Goal: Check status: Check status

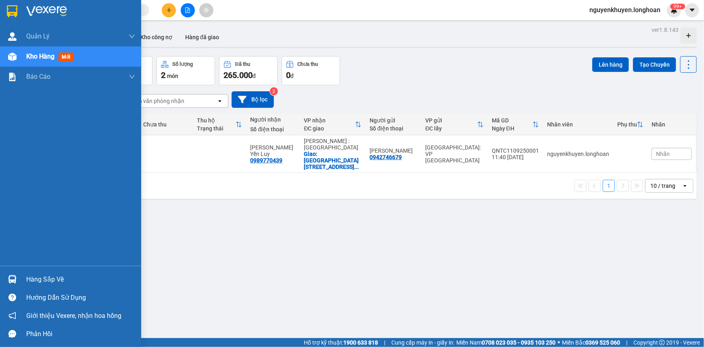
click at [49, 280] on div "Hàng sắp về" at bounding box center [80, 279] width 109 height 12
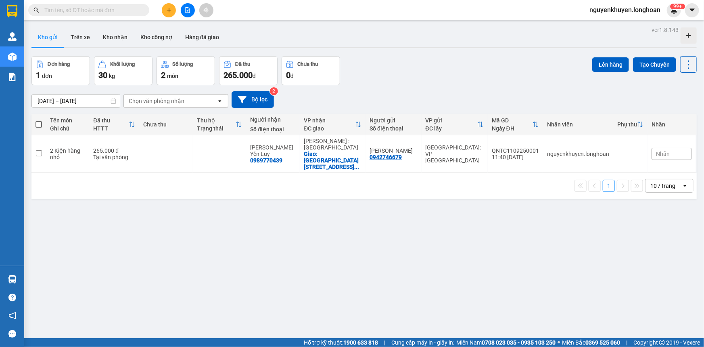
click at [438, 234] on section "Kết quả tìm kiếm ( 0 ) Bộ lọc No Data nguyenkhuyen.longhoan 99+ [PERSON_NAME] l…" at bounding box center [352, 173] width 704 height 347
click at [78, 34] on button "Trên xe" at bounding box center [80, 36] width 32 height 19
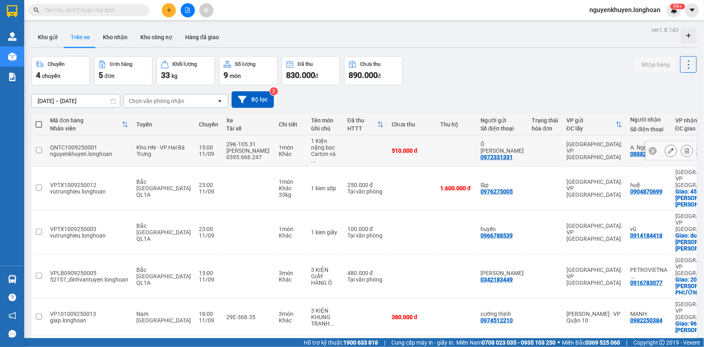
click at [52, 144] on div "QNTC1009250001" at bounding box center [89, 147] width 78 height 6
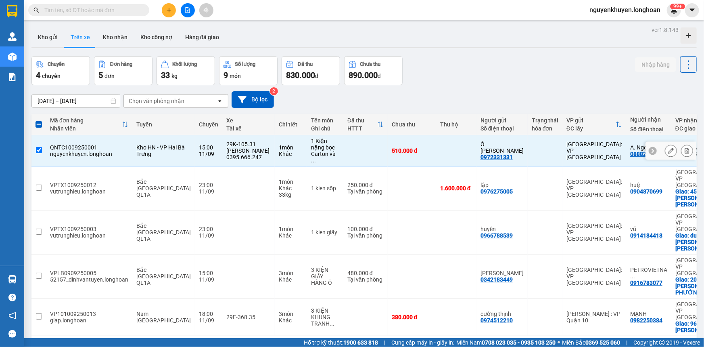
click at [37, 147] on input "checkbox" at bounding box center [39, 150] width 6 height 6
checkbox input "false"
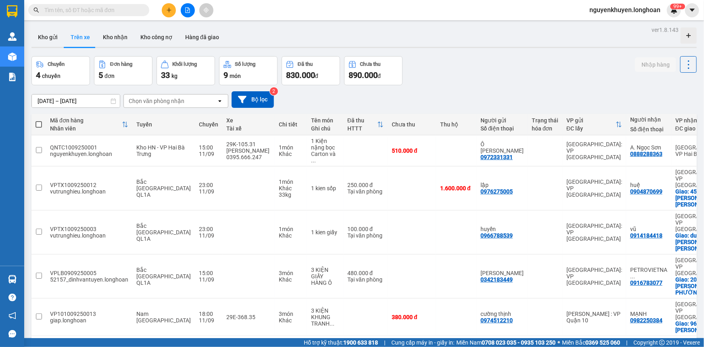
click at [58, 12] on input "text" at bounding box center [91, 10] width 95 height 9
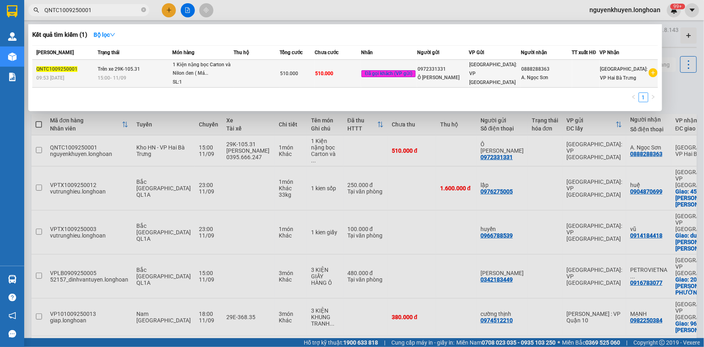
type input "QNTC1009250001"
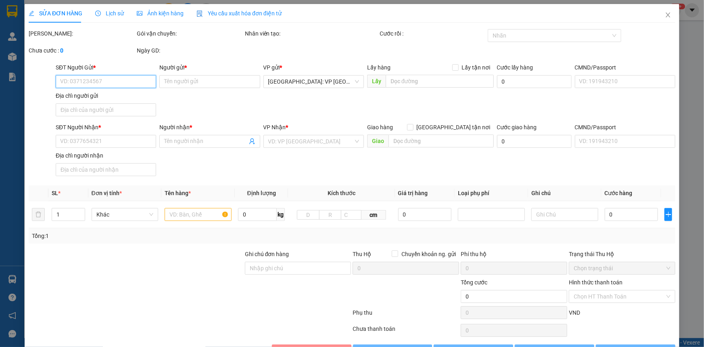
type input "0972331331"
type input "Ô [PERSON_NAME]"
type input "0888288363"
type input "A. Ngọc Sơn"
type input "Hàng Máy Ô tô Vận chuyển nhẹ tay - Hư vỡ không đền."
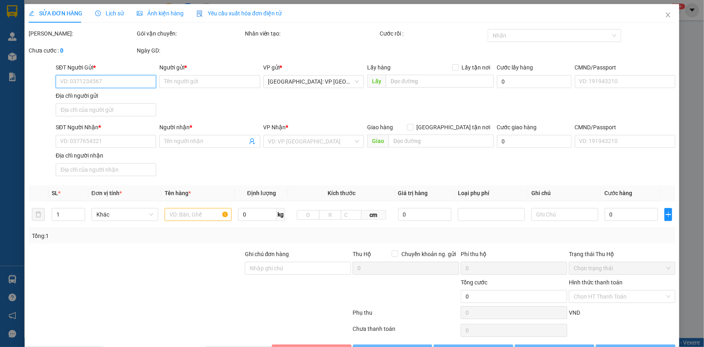
type input "510.000"
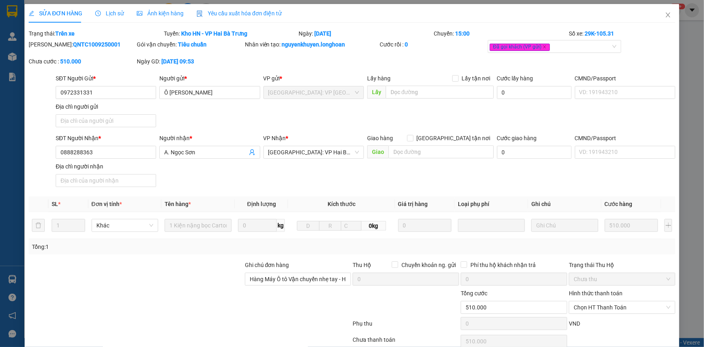
click at [113, 16] on span "Lịch sử" at bounding box center [109, 13] width 29 height 6
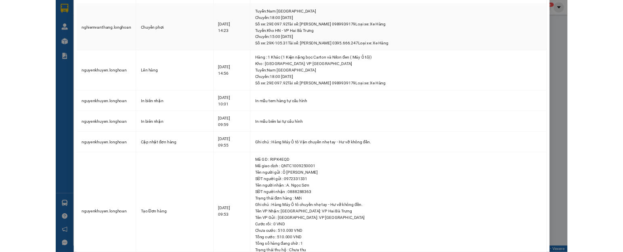
scroll to position [4, 0]
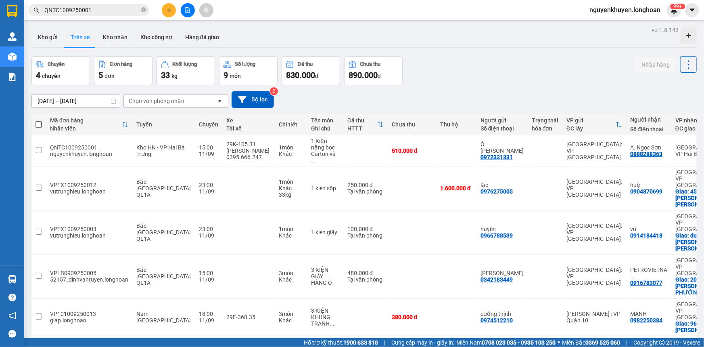
click at [463, 64] on div "Chuyến 4 chuyến Đơn hàng 5 đơn Khối lượng 33 kg Số lượng 9 món Đã thu 830.000 đ…" at bounding box center [363, 70] width 665 height 29
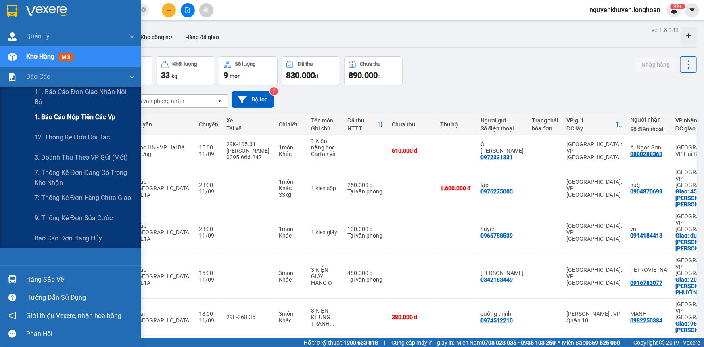
click at [56, 117] on span "1. Báo cáo nộp tiền các vp" at bounding box center [74, 117] width 81 height 10
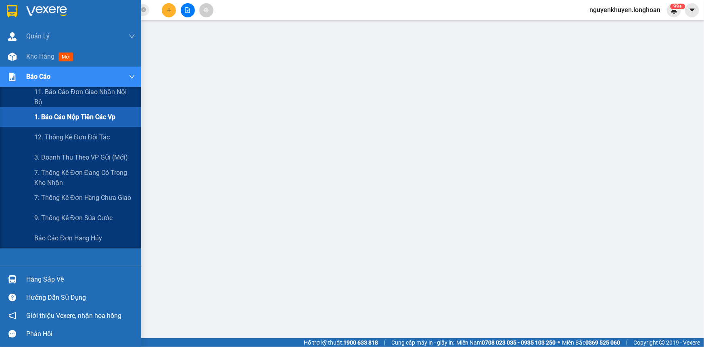
click at [29, 75] on span "Báo cáo" at bounding box center [38, 76] width 24 height 10
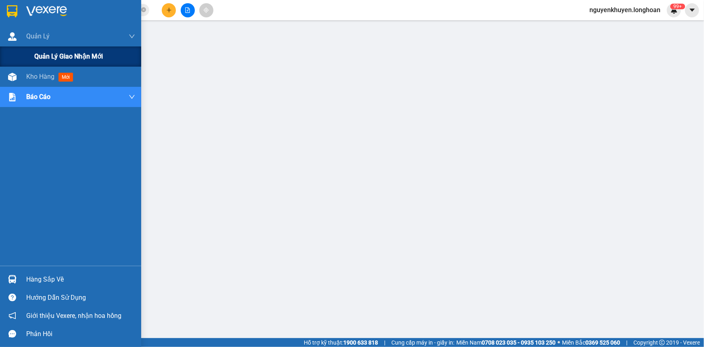
click at [53, 60] on span "Quản lý giao nhận mới" at bounding box center [68, 56] width 69 height 10
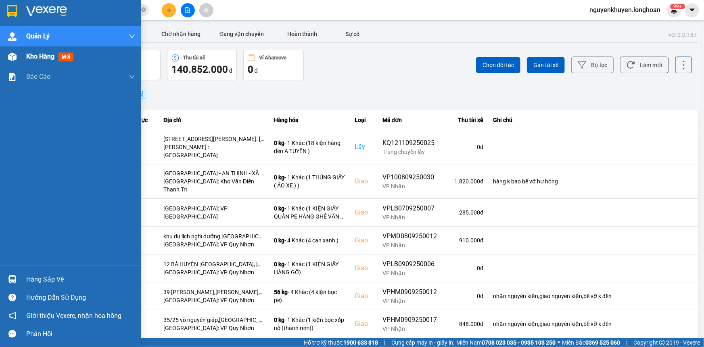
click at [44, 56] on span "Kho hàng" at bounding box center [40, 56] width 28 height 8
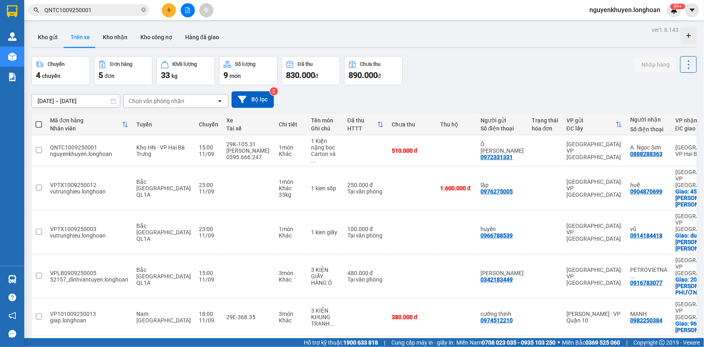
click at [112, 100] on icon at bounding box center [114, 101] width 6 height 6
click at [115, 101] on icon at bounding box center [114, 101] width 6 height 6
click at [112, 37] on button "Kho nhận" at bounding box center [115, 36] width 38 height 19
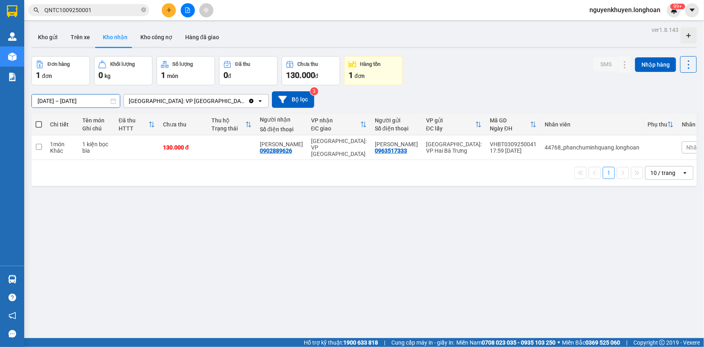
click at [52, 101] on input "[DATE] – [DATE]" at bounding box center [76, 100] width 88 height 13
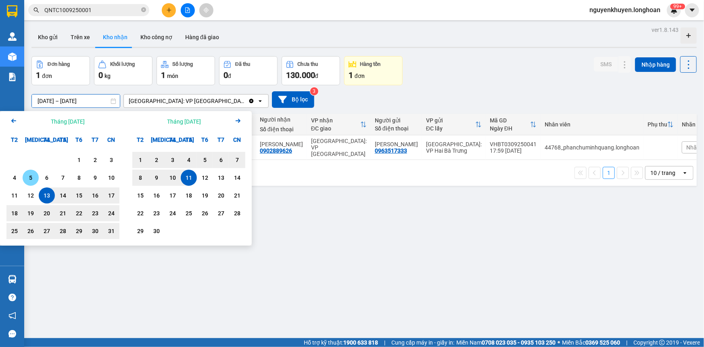
click at [32, 178] on div "5" at bounding box center [30, 178] width 11 height 10
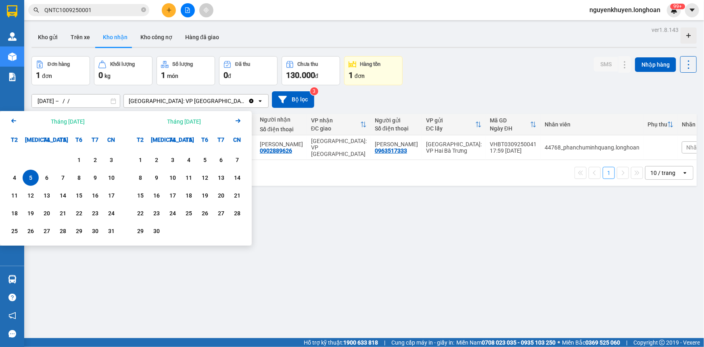
click at [32, 179] on div "5" at bounding box center [30, 178] width 11 height 10
type input "[DATE] – [DATE]"
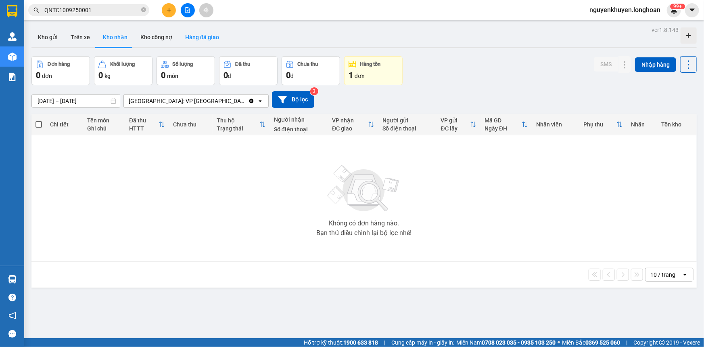
click at [192, 39] on button "Hàng đã giao" at bounding box center [202, 36] width 47 height 19
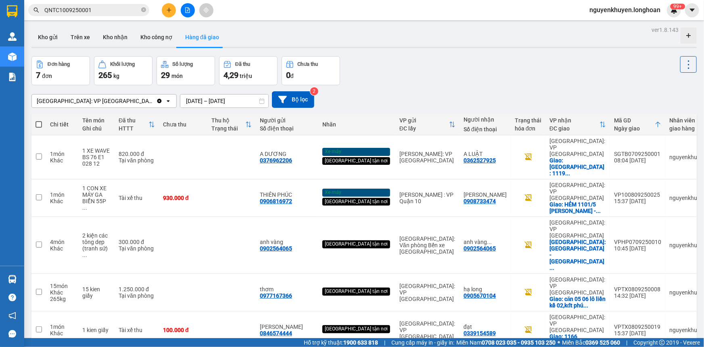
click at [185, 102] on input "[DATE] – [DATE]" at bounding box center [224, 100] width 88 height 13
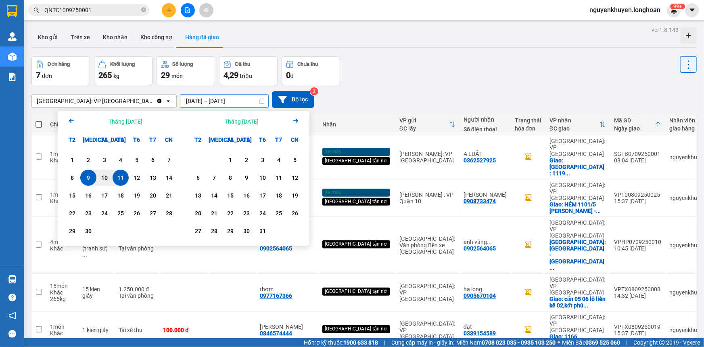
click at [71, 119] on icon "Arrow Left" at bounding box center [72, 121] width 10 height 10
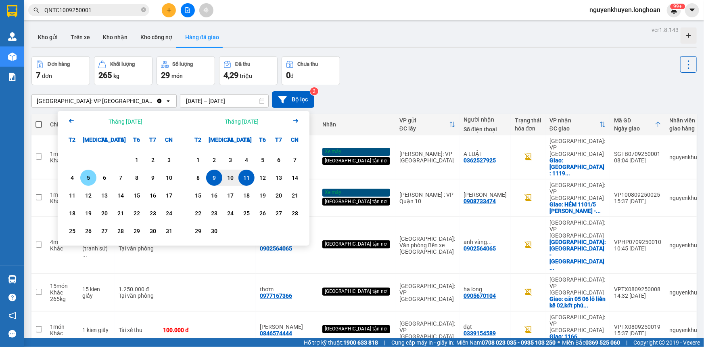
click at [88, 178] on div "5" at bounding box center [88, 178] width 11 height 10
type input "[DATE] – [DATE]"
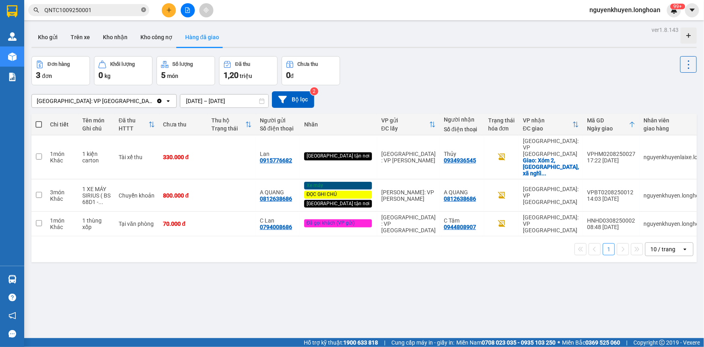
click at [144, 9] on icon "close-circle" at bounding box center [143, 9] width 5 height 5
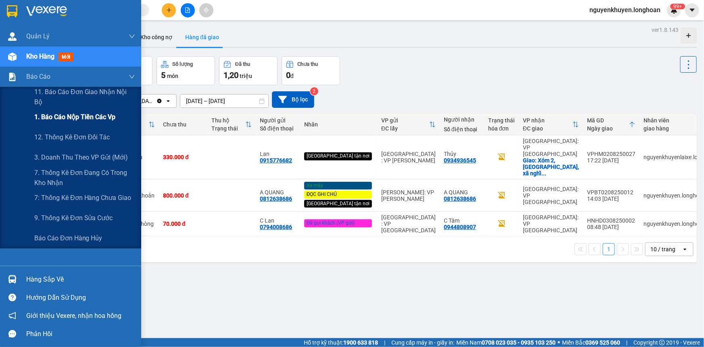
click at [63, 117] on span "1. Báo cáo nộp tiền các vp" at bounding box center [74, 117] width 81 height 10
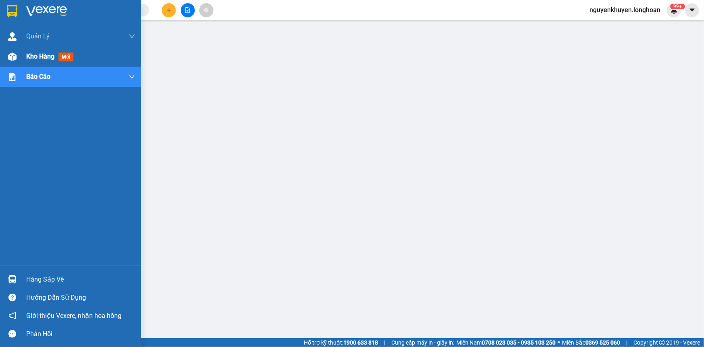
click at [40, 55] on span "Kho hàng" at bounding box center [40, 56] width 28 height 8
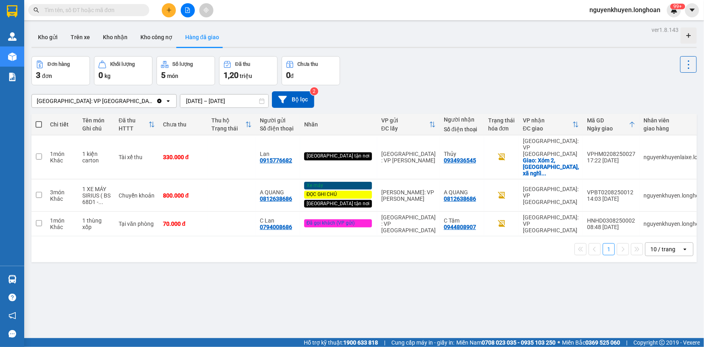
click at [180, 100] on input "[DATE] – [DATE]" at bounding box center [224, 100] width 88 height 13
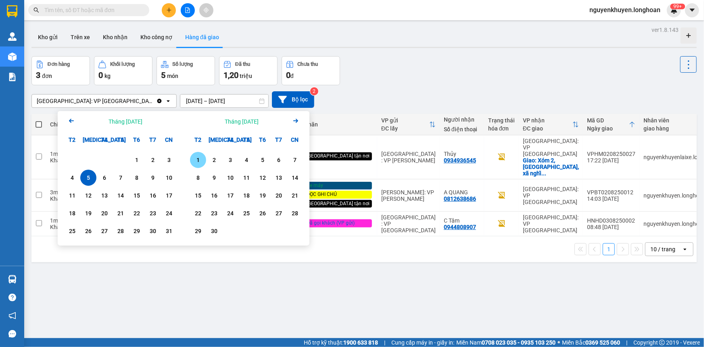
click at [200, 161] on div "1" at bounding box center [197, 160] width 11 height 10
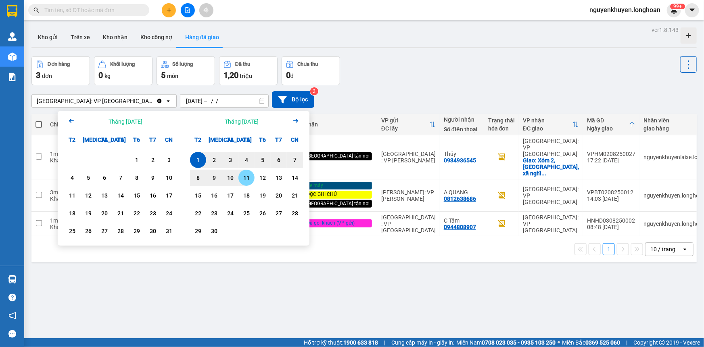
click at [247, 177] on div "11" at bounding box center [246, 178] width 11 height 10
type input "[DATE] – [DATE]"
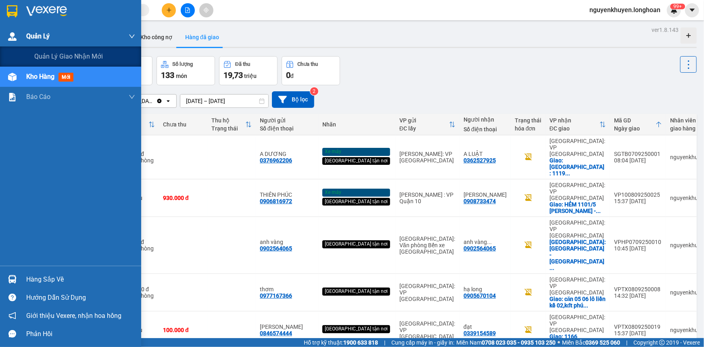
click at [40, 34] on span "Quản Lý" at bounding box center [37, 36] width 23 height 10
click at [52, 59] on span "Quản lý giao nhận mới" at bounding box center [68, 56] width 69 height 10
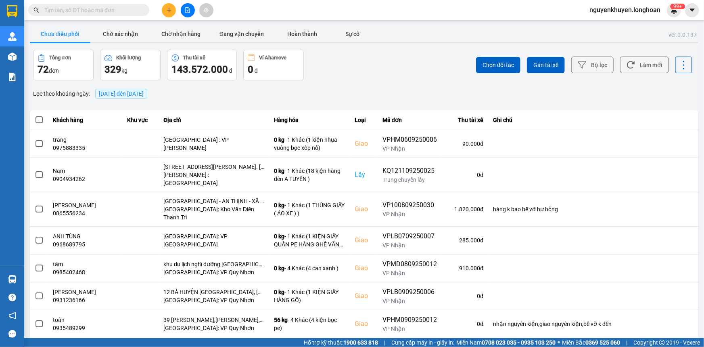
click at [144, 94] on span "[DATE] đến [DATE]" at bounding box center [121, 93] width 45 height 6
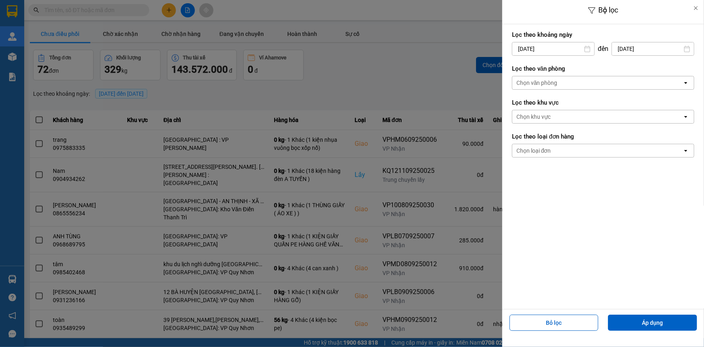
click at [537, 82] on div "Chọn văn phòng" at bounding box center [537, 83] width 41 height 8
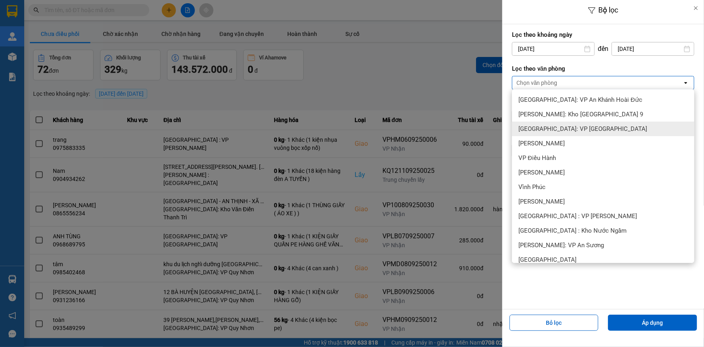
click at [576, 125] on span "[GEOGRAPHIC_DATA]: VP [GEOGRAPHIC_DATA]" at bounding box center [583, 129] width 129 height 8
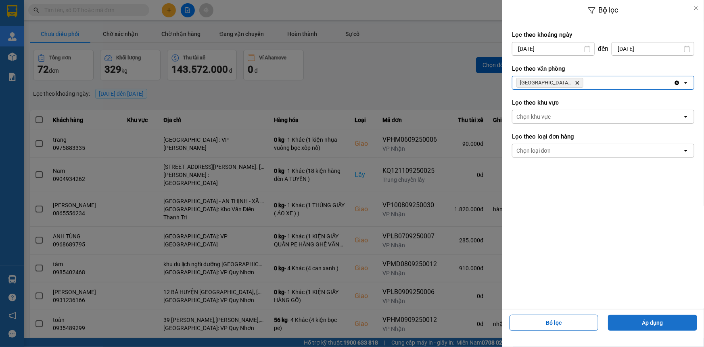
click at [632, 317] on button "Áp dụng" at bounding box center [652, 322] width 89 height 16
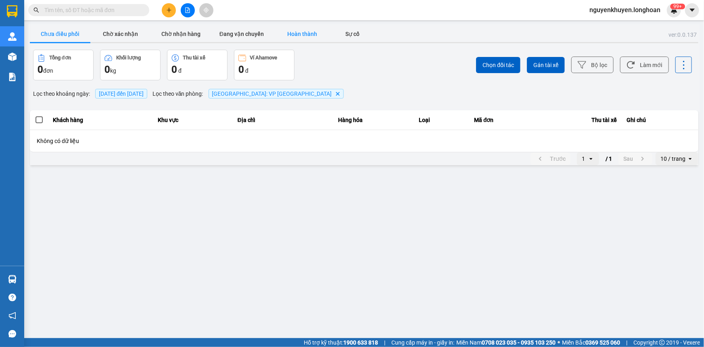
click at [307, 33] on button "Hoàn thành" at bounding box center [302, 34] width 61 height 16
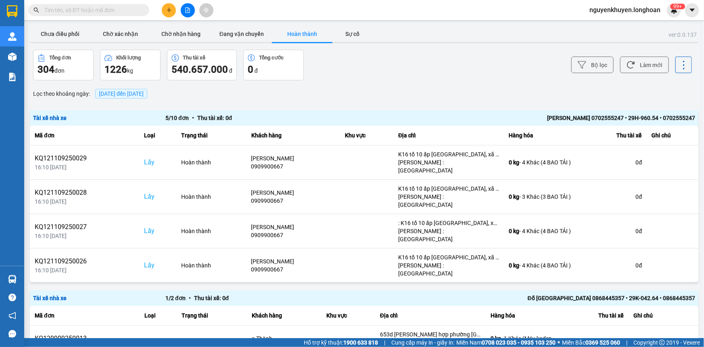
click at [141, 92] on span "[DATE] đến [DATE]" at bounding box center [121, 93] width 45 height 6
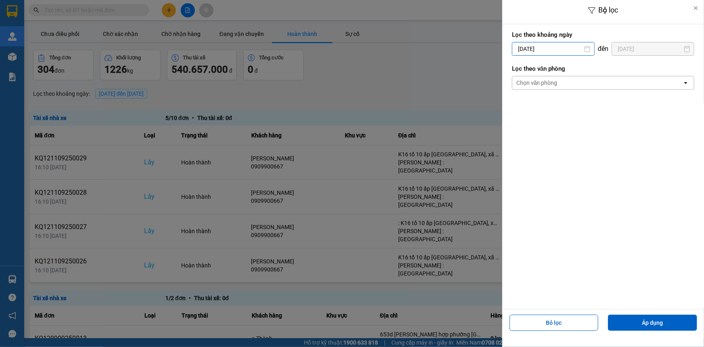
click at [570, 48] on input "[DATE]" at bounding box center [553, 48] width 82 height 13
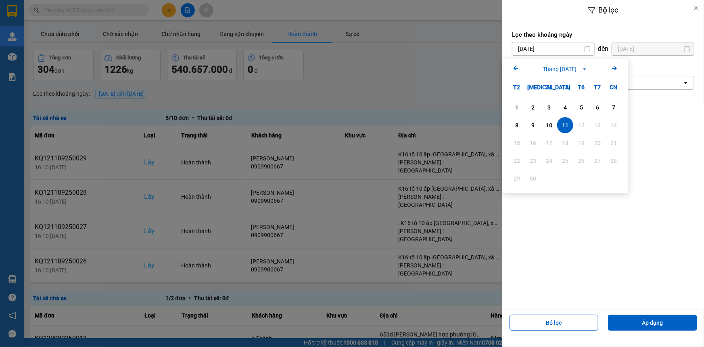
click at [516, 71] on icon "Arrow Left" at bounding box center [516, 68] width 10 height 10
click at [538, 125] on div "5" at bounding box center [532, 125] width 11 height 10
type input "[DATE]"
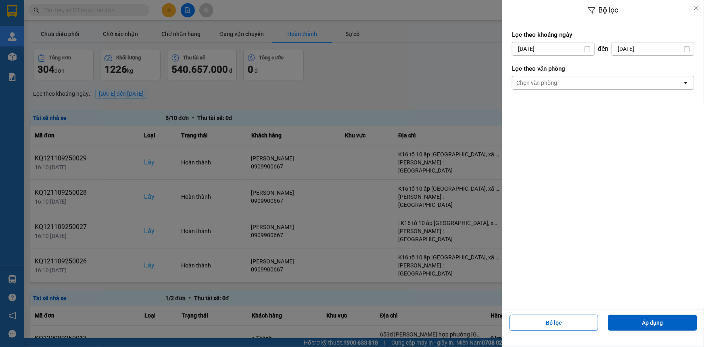
click at [643, 51] on input "[DATE]" at bounding box center [653, 48] width 82 height 13
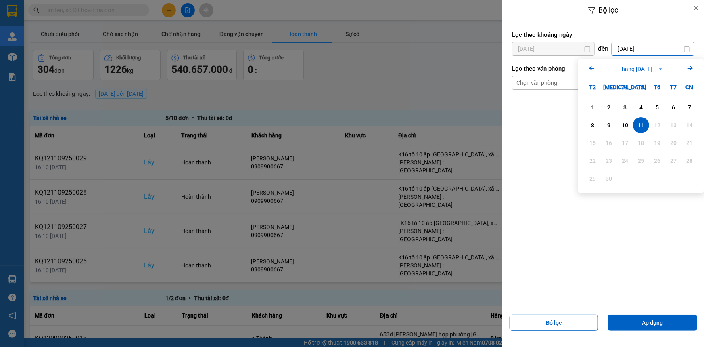
click at [590, 67] on icon "Arrow Left" at bounding box center [592, 68] width 10 height 10
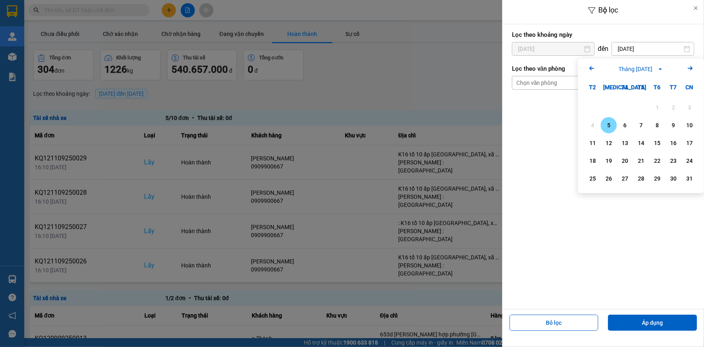
click at [608, 127] on div "5" at bounding box center [608, 125] width 11 height 10
type input "[DATE]"
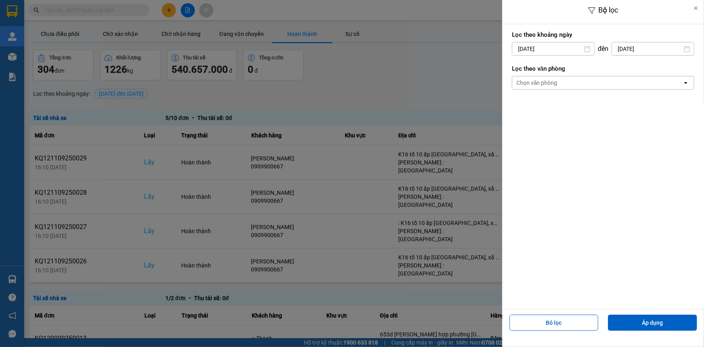
click at [561, 81] on div "Chọn văn phòng" at bounding box center [597, 82] width 170 height 13
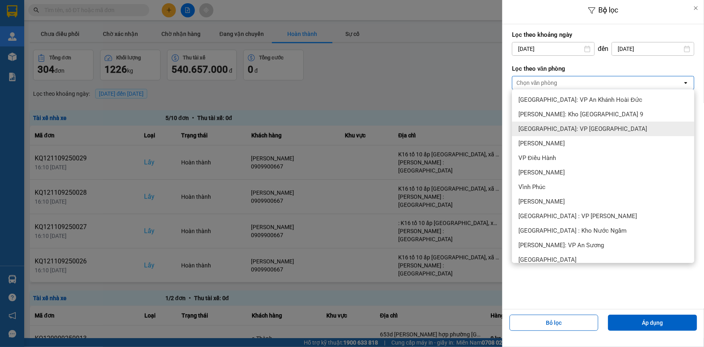
click at [577, 131] on span "[GEOGRAPHIC_DATA]: VP [GEOGRAPHIC_DATA]" at bounding box center [583, 129] width 129 height 8
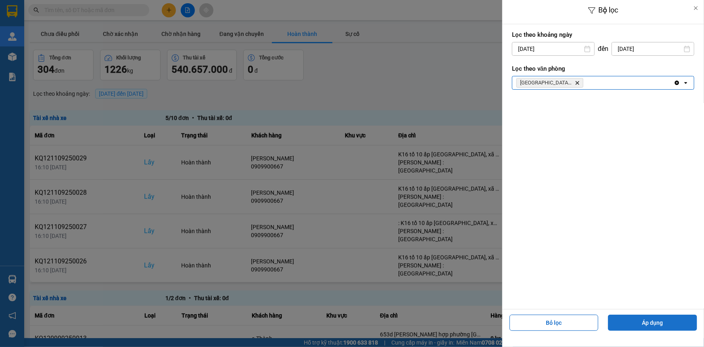
click at [660, 322] on button "Áp dụng" at bounding box center [652, 322] width 89 height 16
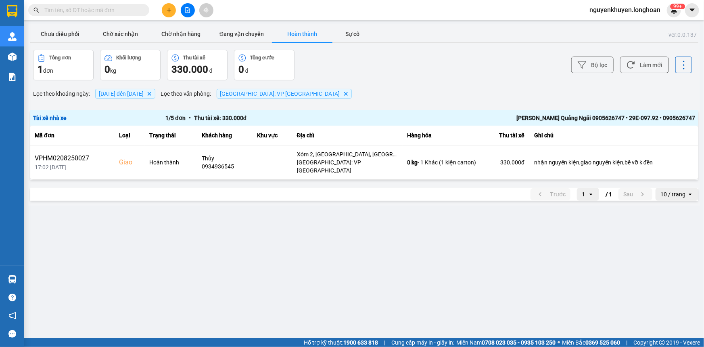
click at [148, 97] on span "[DATE] đến [DATE] [GEOGRAPHIC_DATA]" at bounding box center [125, 94] width 60 height 10
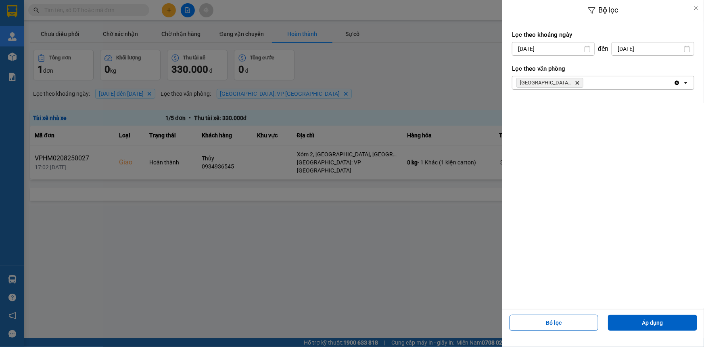
click at [568, 48] on input "[DATE]" at bounding box center [553, 48] width 82 height 13
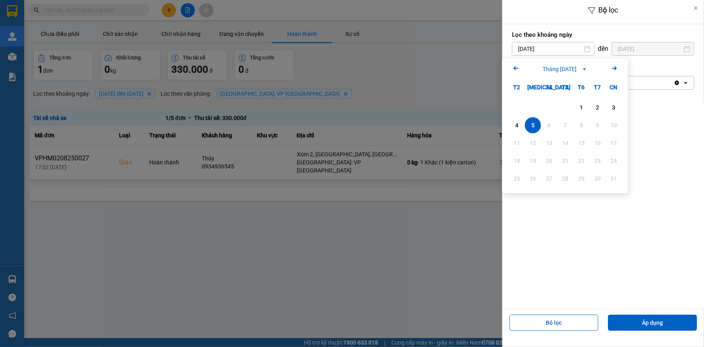
click at [550, 126] on div "6" at bounding box center [549, 125] width 11 height 10
click at [646, 318] on button "Áp dụng" at bounding box center [652, 322] width 89 height 16
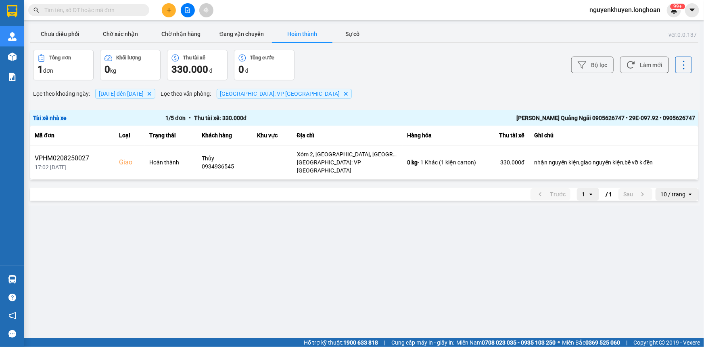
click at [118, 94] on span "[DATE] đến [DATE]" at bounding box center [121, 93] width 45 height 6
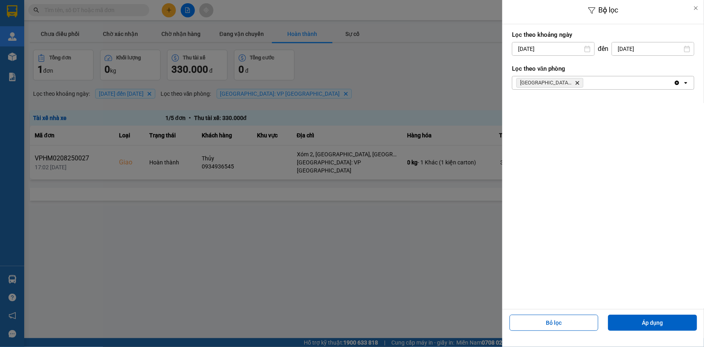
click at [587, 48] on icon at bounding box center [588, 49] width 6 height 6
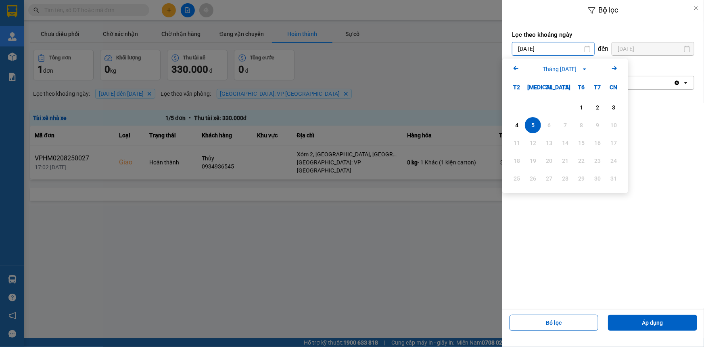
click at [567, 49] on input "[DATE]" at bounding box center [553, 48] width 82 height 13
click at [553, 125] on div "6" at bounding box center [549, 125] width 11 height 10
click at [516, 124] on div "4" at bounding box center [516, 125] width 11 height 10
click at [575, 50] on input "[DATE]" at bounding box center [553, 48] width 82 height 13
click at [549, 128] on div "6" at bounding box center [549, 125] width 11 height 10
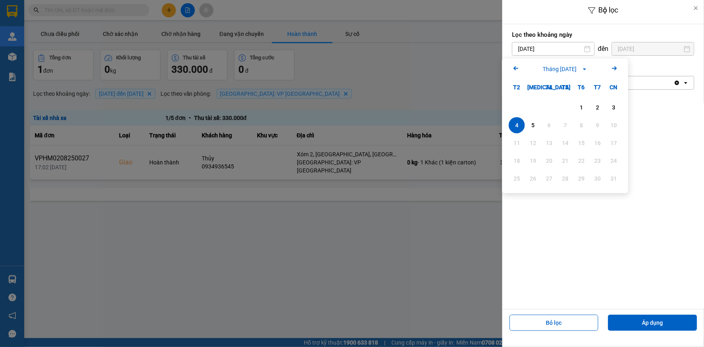
click at [549, 128] on div "6" at bounding box center [549, 125] width 11 height 10
click at [550, 127] on div "6" at bounding box center [549, 125] width 11 height 10
click at [551, 126] on div "6" at bounding box center [549, 125] width 11 height 10
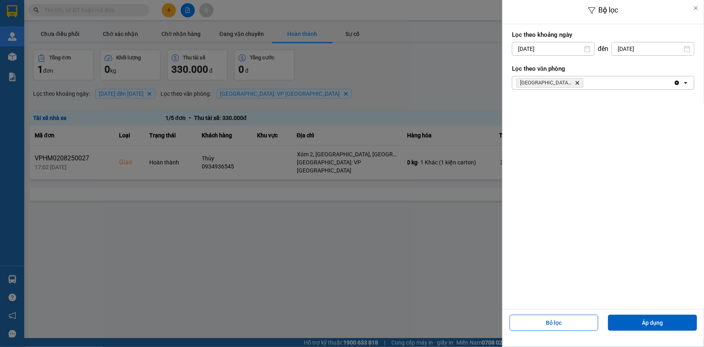
click at [584, 48] on icon at bounding box center [587, 49] width 6 height 6
click at [586, 50] on icon at bounding box center [587, 49] width 6 height 6
click at [562, 44] on input "[DATE]" at bounding box center [553, 48] width 82 height 13
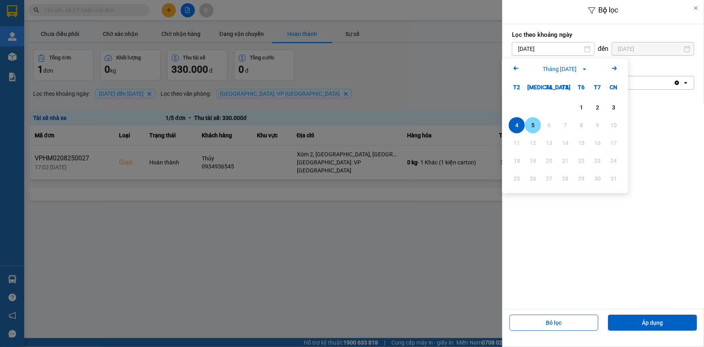
click at [534, 128] on div "5" at bounding box center [532, 125] width 11 height 10
type input "[DATE]"
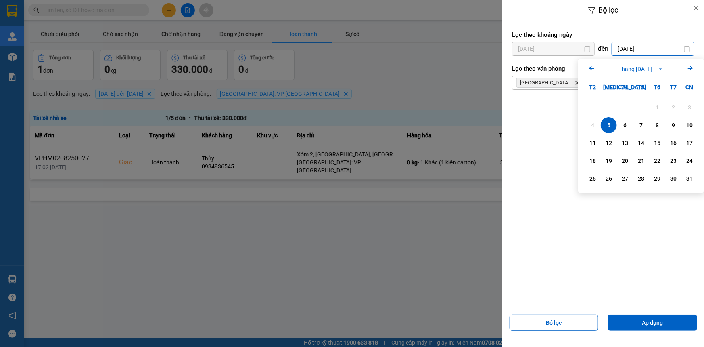
click at [637, 50] on input "[DATE]" at bounding box center [653, 48] width 82 height 13
click at [629, 126] on div "6" at bounding box center [624, 125] width 11 height 10
type input "[DATE]"
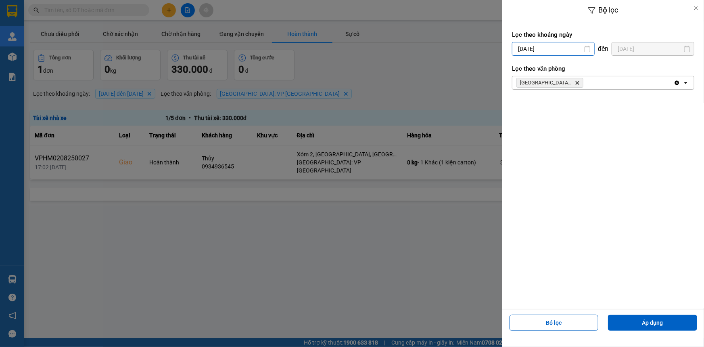
click at [539, 48] on input "[DATE]" at bounding box center [553, 48] width 82 height 13
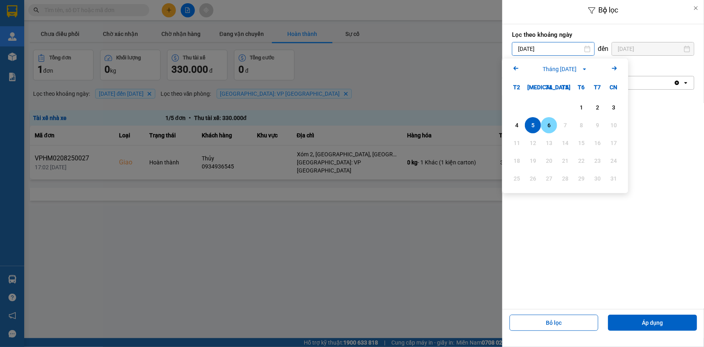
click at [548, 131] on div "6" at bounding box center [549, 125] width 16 height 16
type input "[DATE]"
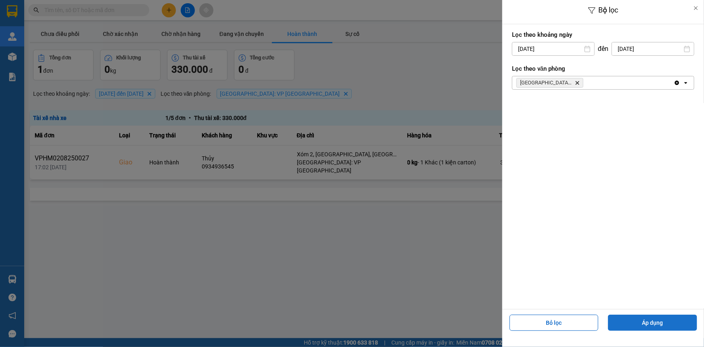
click at [648, 319] on button "Áp dụng" at bounding box center [652, 322] width 89 height 16
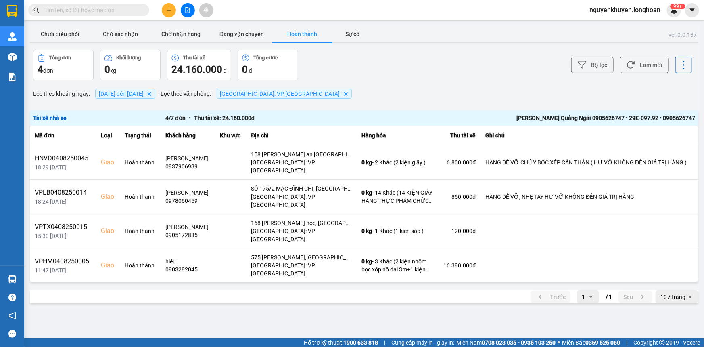
click at [122, 94] on span "[DATE] đến [DATE]" at bounding box center [121, 93] width 45 height 6
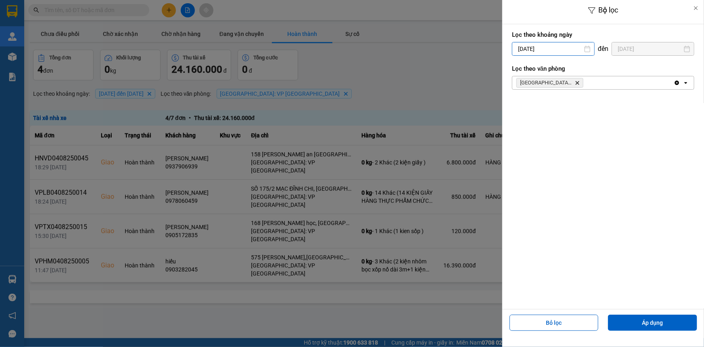
click at [563, 308] on div "Bộ lọc Lọc theo khoảng [DATE] Press the down arrow key to interact with the cal…" at bounding box center [364, 308] width 672 height 0
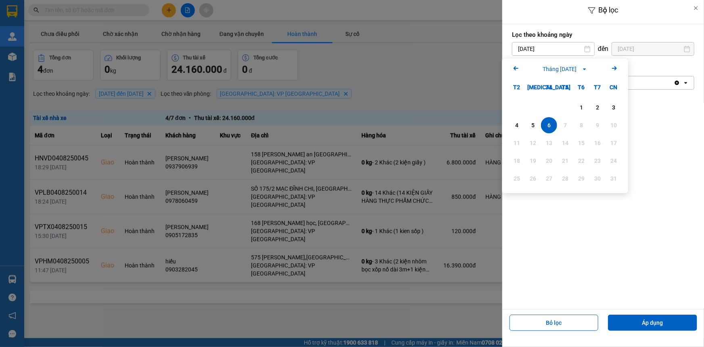
click at [550, 125] on div "6" at bounding box center [549, 125] width 11 height 10
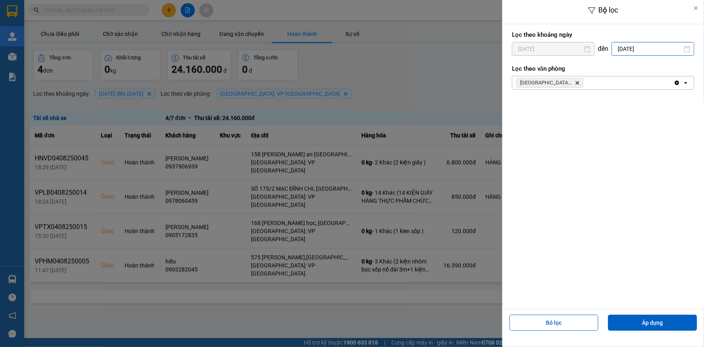
click at [638, 49] on input "[DATE]" at bounding box center [653, 48] width 82 height 13
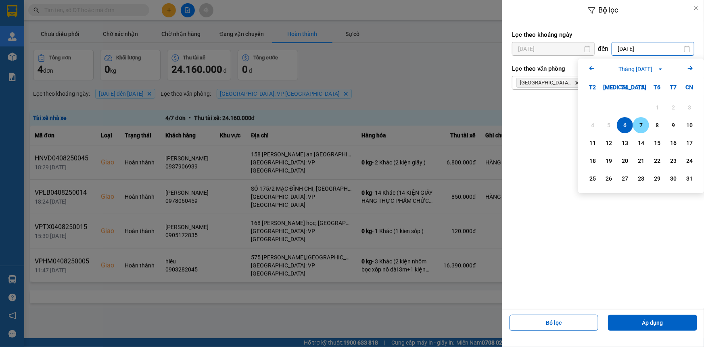
click at [638, 127] on div "7" at bounding box center [641, 125] width 11 height 10
type input "[DATE]"
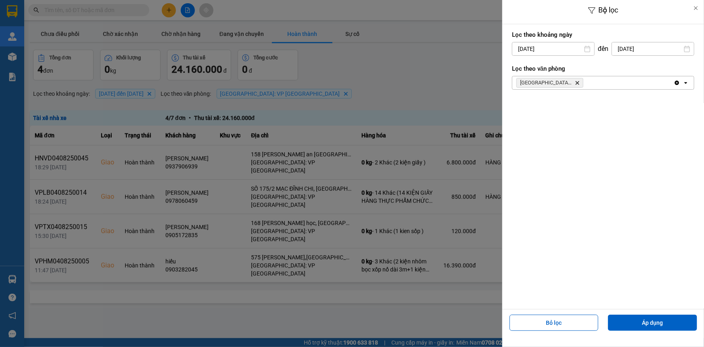
click at [549, 45] on input "[DATE]" at bounding box center [553, 48] width 82 height 13
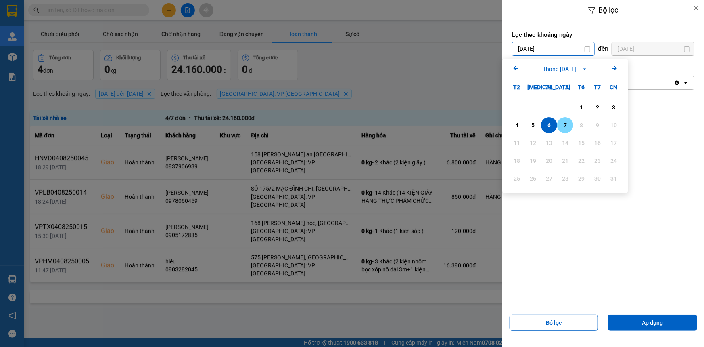
click at [568, 126] on div "7" at bounding box center [565, 125] width 11 height 10
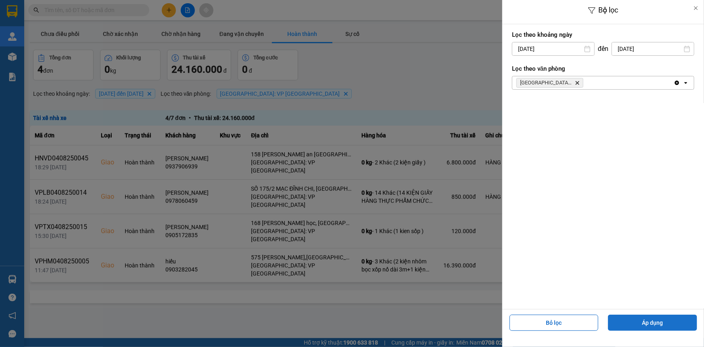
click at [636, 327] on button "Áp dụng" at bounding box center [652, 322] width 89 height 16
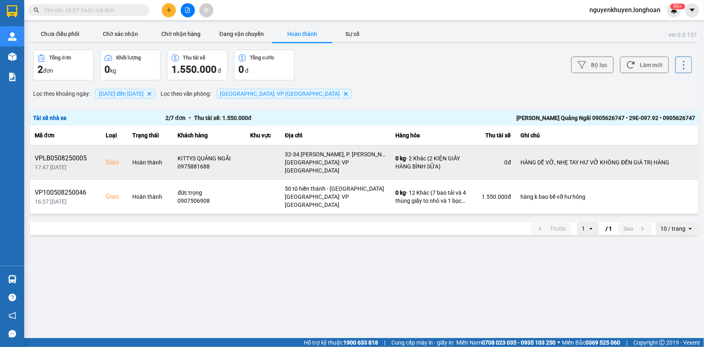
click at [476, 161] on td "0 đ" at bounding box center [493, 162] width 44 height 34
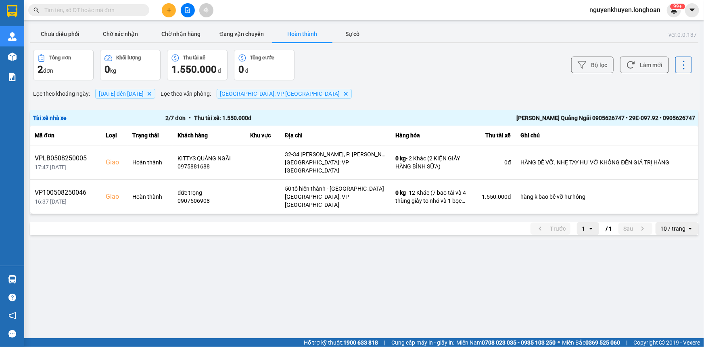
click at [144, 96] on span "[DATE] đến [DATE]" at bounding box center [121, 93] width 45 height 6
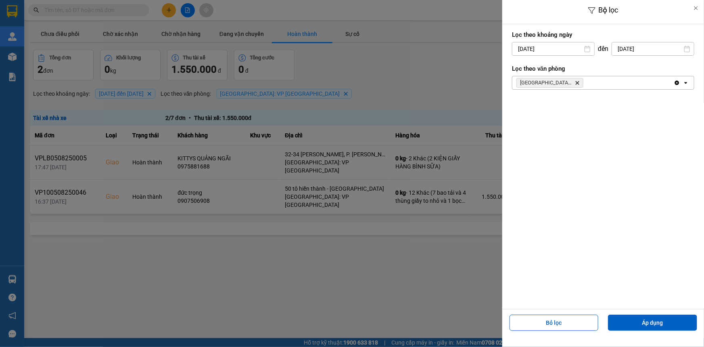
click at [636, 51] on input "[DATE]" at bounding box center [653, 48] width 82 height 13
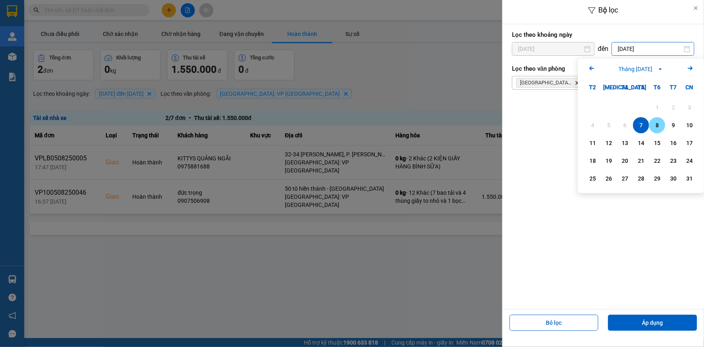
click at [654, 125] on div "8" at bounding box center [657, 125] width 11 height 10
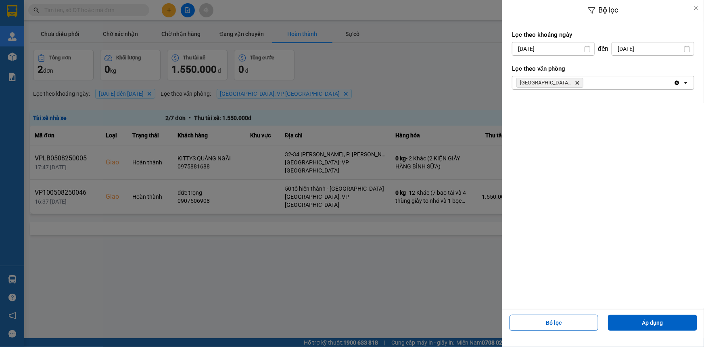
click at [536, 50] on input "[DATE]" at bounding box center [553, 48] width 82 height 13
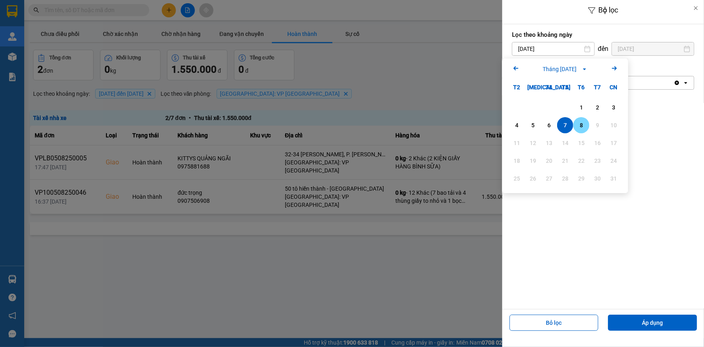
click at [577, 130] on div "8" at bounding box center [581, 125] width 11 height 10
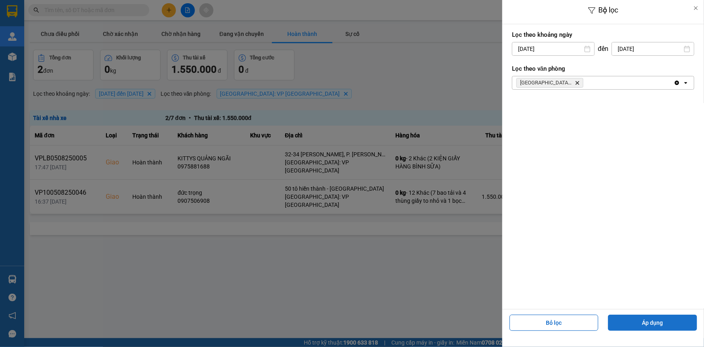
click at [640, 322] on button "Áp dụng" at bounding box center [652, 322] width 89 height 16
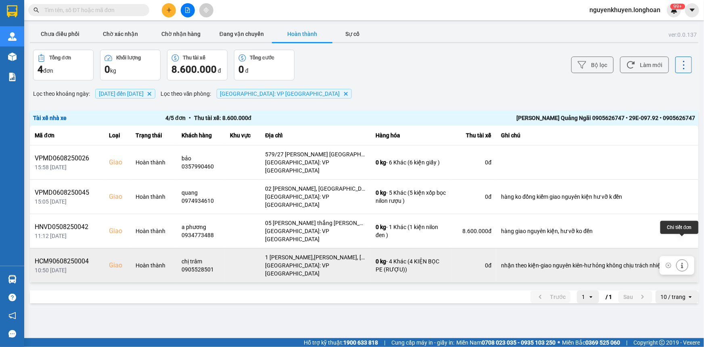
click at [683, 262] on icon at bounding box center [683, 265] width 6 height 6
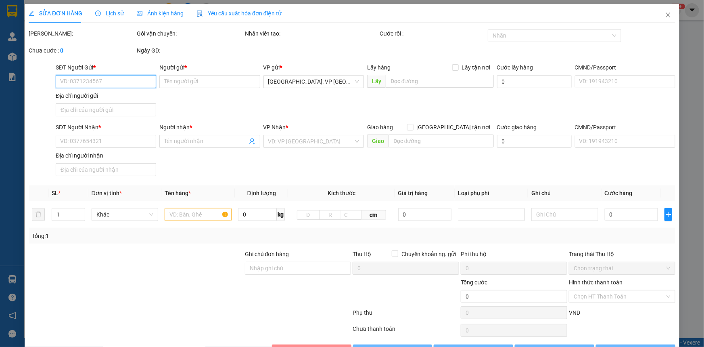
type input "0332043044"
type input "cty rscc [PERSON_NAME]"
type input "0905528501"
type input "chị trâm"
checkbox input "true"
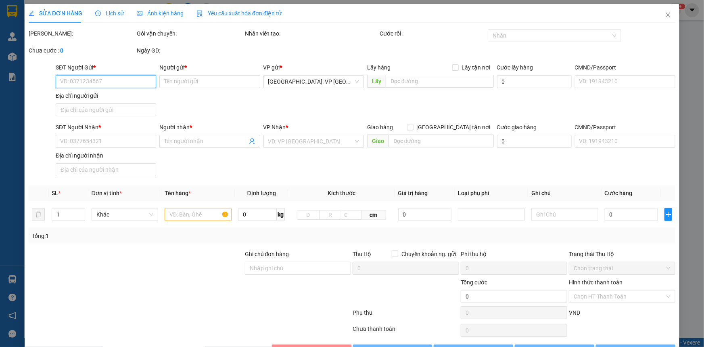
type input "1 [PERSON_NAME],[PERSON_NAME], [GEOGRAPHIC_DATA]"
type input "nhận theo kiện-giao nguyên kiên-hư hỏng không chịu trách nhiệm"
type input "520.000"
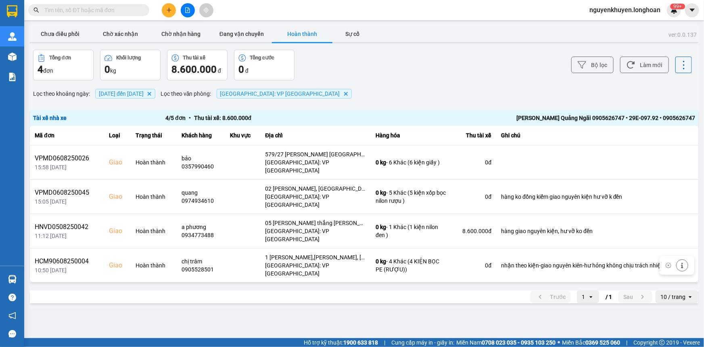
click at [144, 93] on span "[DATE] đến [DATE]" at bounding box center [121, 93] width 45 height 6
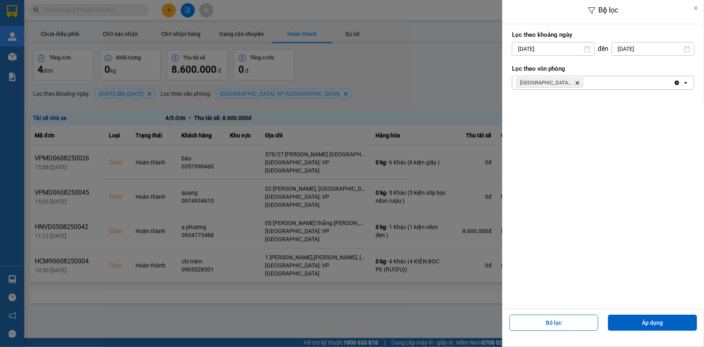
click at [632, 49] on input "[DATE]" at bounding box center [653, 48] width 82 height 13
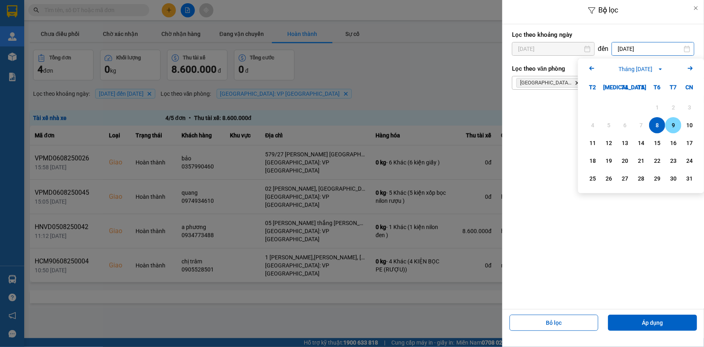
click at [672, 122] on div "9" at bounding box center [673, 125] width 11 height 10
type input "[DATE]"
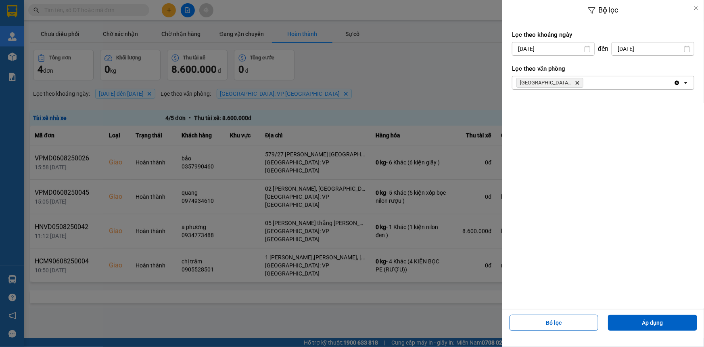
click at [566, 48] on input "[DATE]" at bounding box center [553, 48] width 82 height 13
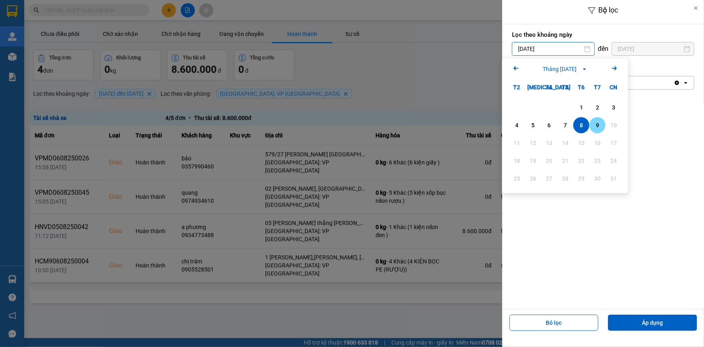
click at [597, 129] on div "9" at bounding box center [597, 125] width 11 height 10
type input "[DATE]"
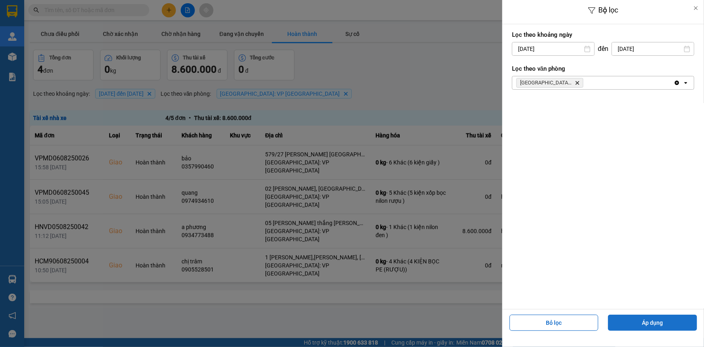
click at [662, 324] on button "Áp dụng" at bounding box center [652, 322] width 89 height 16
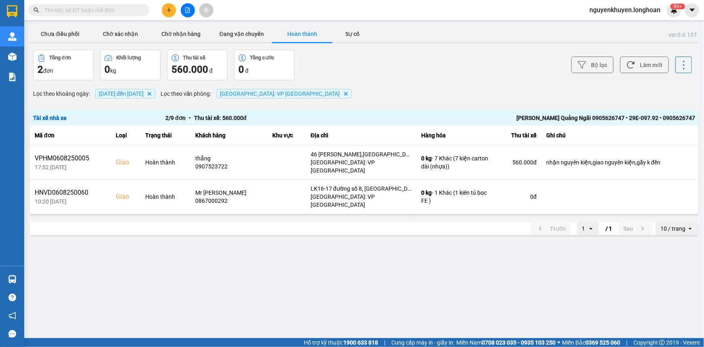
click at [144, 94] on span "[DATE] đến [DATE]" at bounding box center [121, 93] width 45 height 6
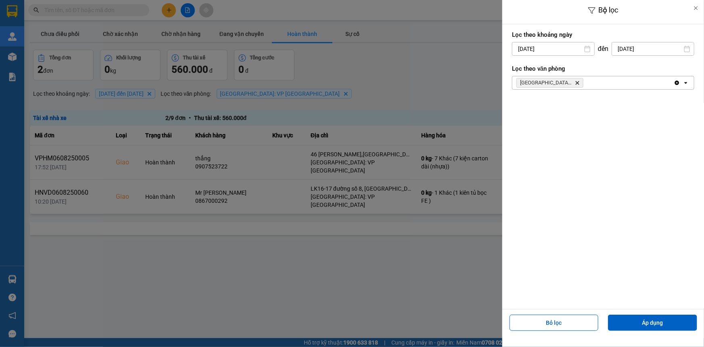
click at [662, 52] on input "[DATE]" at bounding box center [653, 48] width 82 height 13
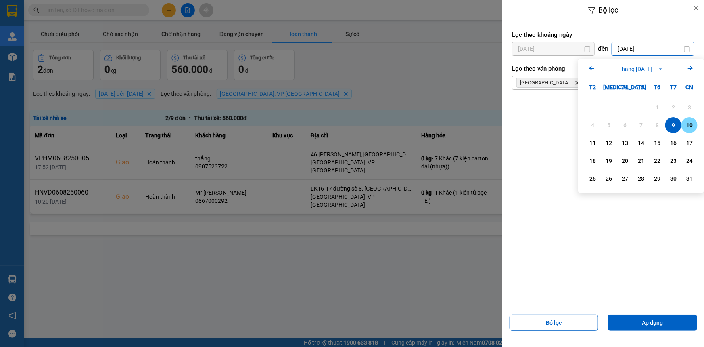
click at [689, 125] on div "10" at bounding box center [689, 125] width 11 height 10
type input "[DATE]"
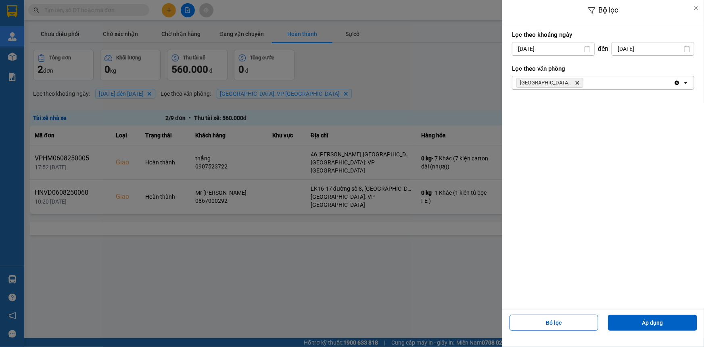
click at [565, 47] on input "[DATE]" at bounding box center [553, 48] width 82 height 13
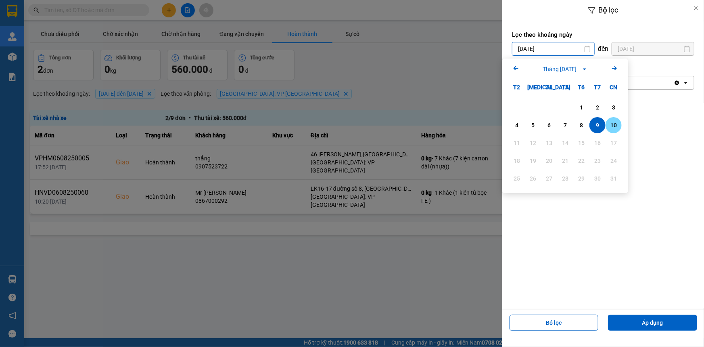
click at [613, 127] on div "10" at bounding box center [613, 125] width 11 height 10
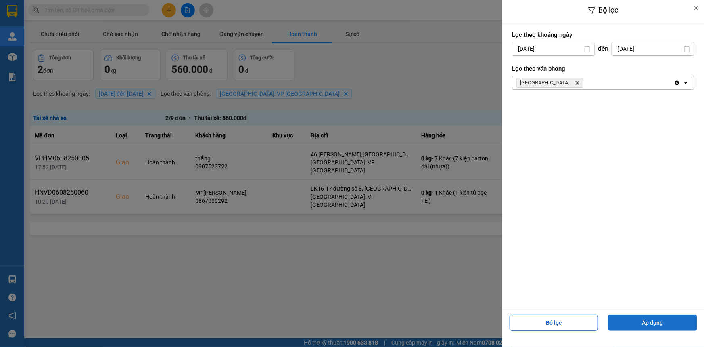
click at [653, 327] on button "Áp dụng" at bounding box center [652, 322] width 89 height 16
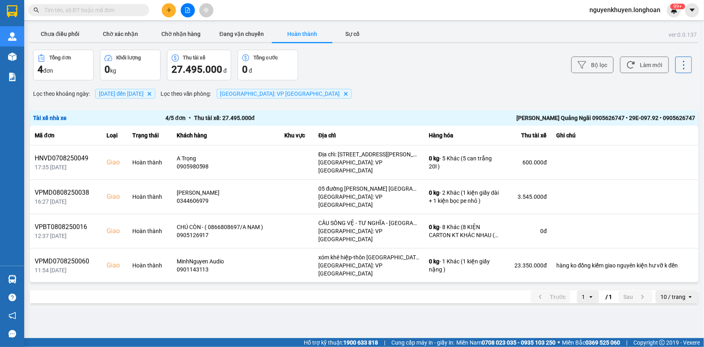
click at [132, 92] on span "[DATE] đến [DATE]" at bounding box center [121, 93] width 45 height 6
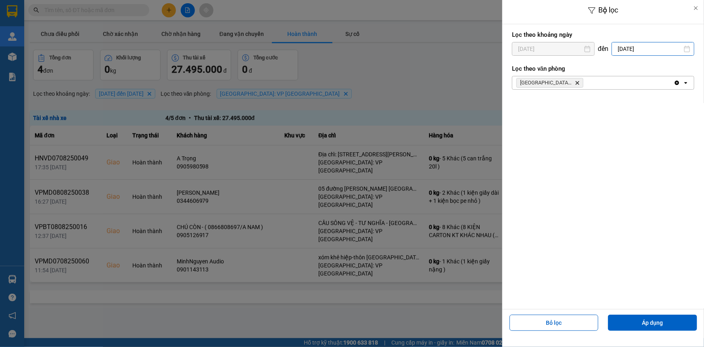
click at [646, 44] on input "[DATE]" at bounding box center [653, 48] width 82 height 13
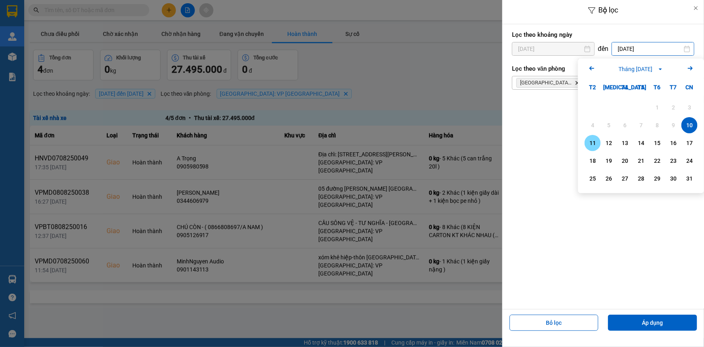
click at [596, 147] on div "11" at bounding box center [592, 143] width 11 height 10
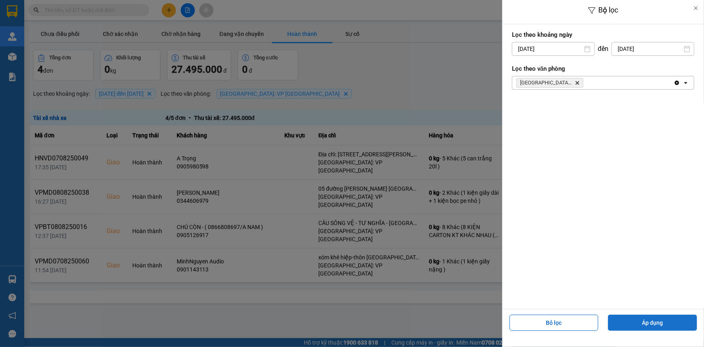
click at [669, 324] on button "Áp dụng" at bounding box center [652, 322] width 89 height 16
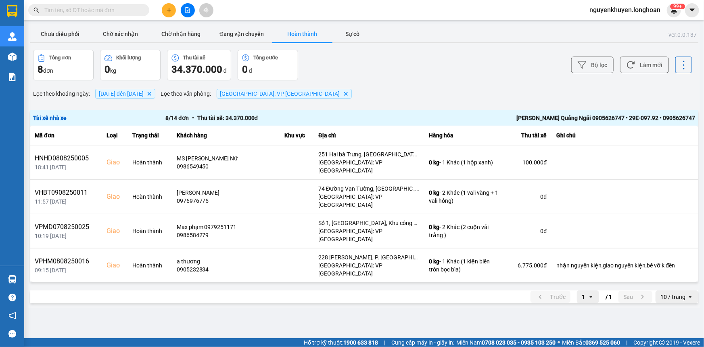
click at [131, 96] on span "[DATE] đến [DATE]" at bounding box center [121, 93] width 45 height 6
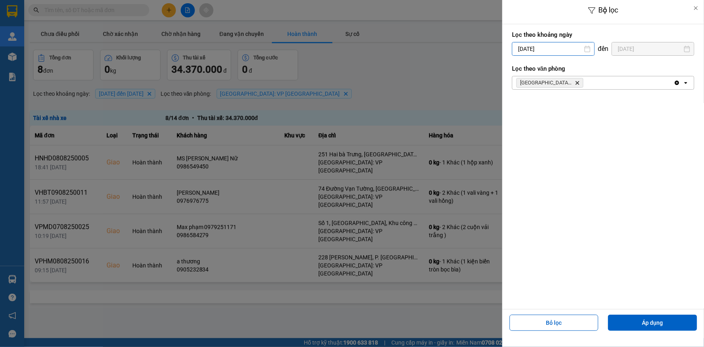
click at [574, 48] on input "[DATE]" at bounding box center [553, 48] width 82 height 13
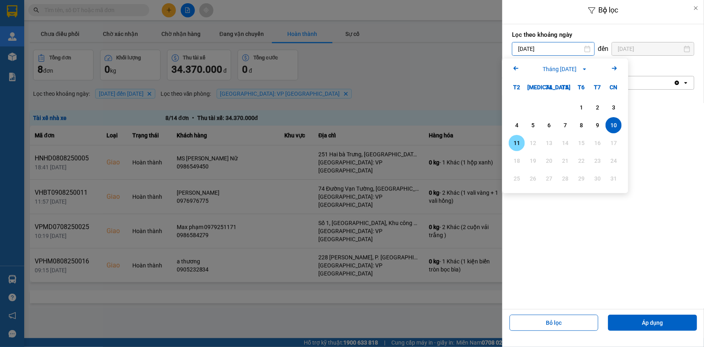
click at [519, 142] on div "11" at bounding box center [516, 143] width 11 height 10
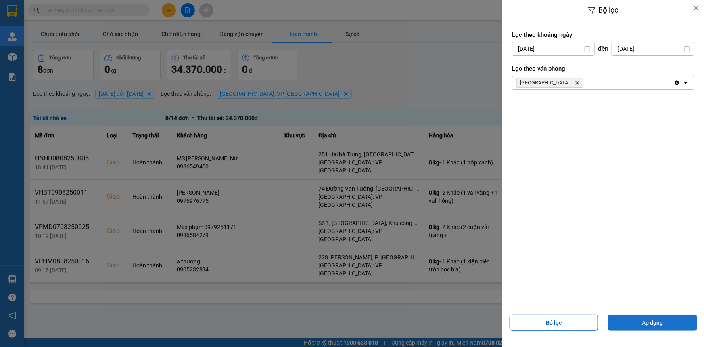
click at [647, 322] on button "Áp dụng" at bounding box center [652, 322] width 89 height 16
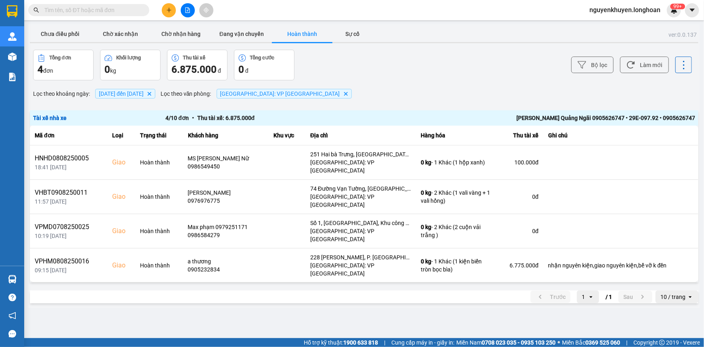
click at [144, 94] on span "[DATE] đến [DATE]" at bounding box center [121, 93] width 45 height 6
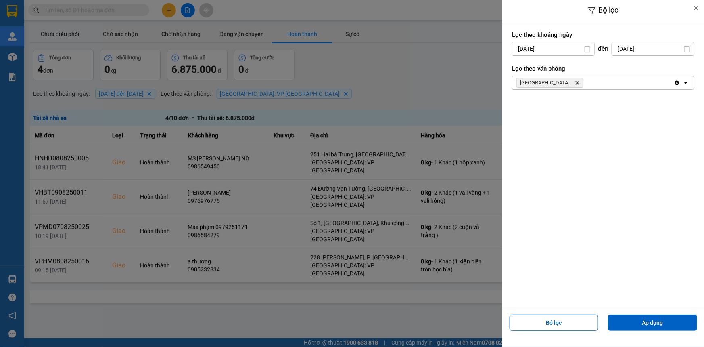
click at [647, 46] on input "[DATE]" at bounding box center [653, 48] width 82 height 13
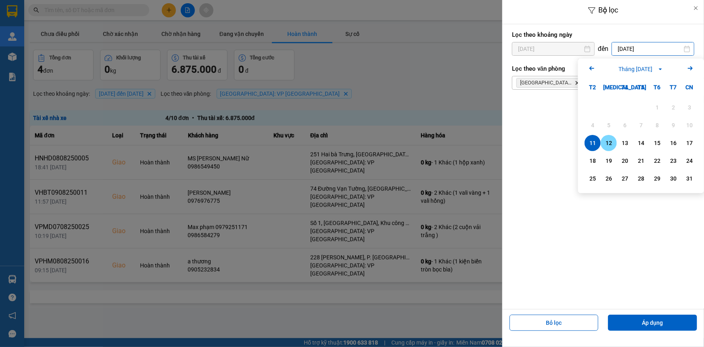
click at [609, 143] on div "12" at bounding box center [608, 143] width 11 height 10
type input "[DATE]"
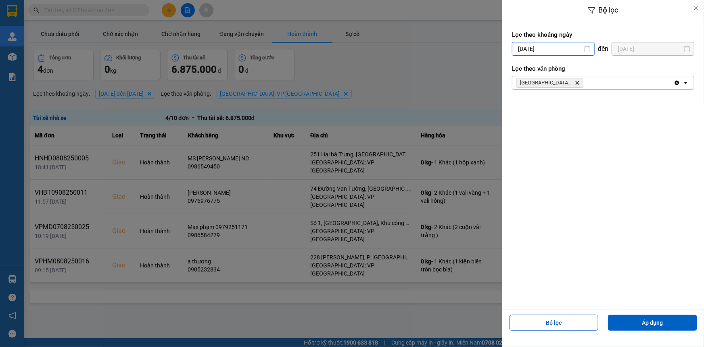
click at [560, 308] on div "Bộ lọc Lọc theo khoảng [DATE] Press the down arrow key to interact with the cal…" at bounding box center [364, 308] width 672 height 0
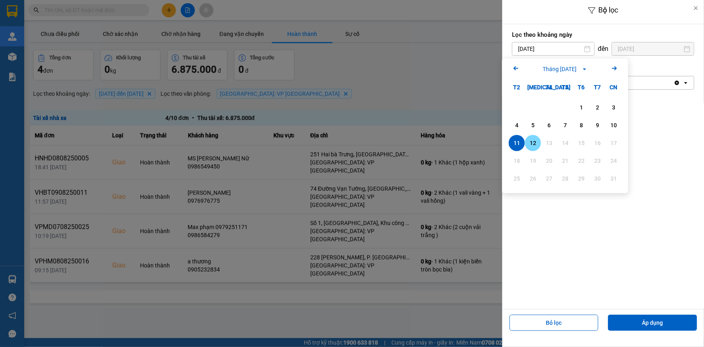
click at [537, 145] on div "12" at bounding box center [532, 143] width 11 height 10
type input "[DATE]"
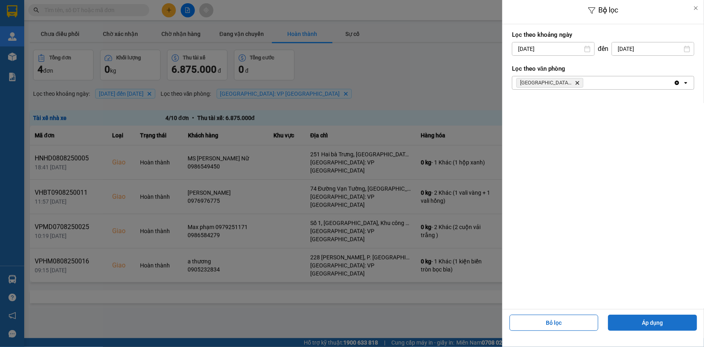
click at [648, 326] on button "Áp dụng" at bounding box center [652, 322] width 89 height 16
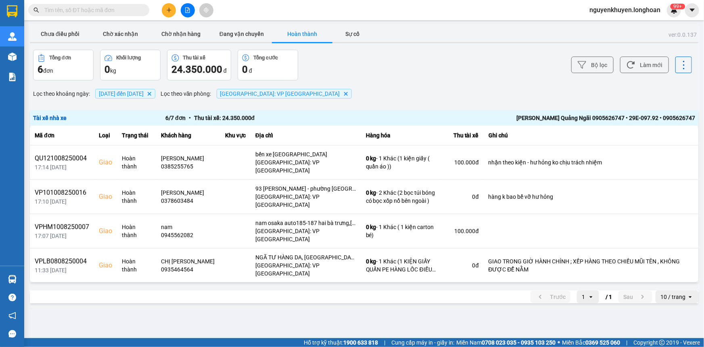
click at [140, 95] on span "[DATE] đến [DATE]" at bounding box center [121, 93] width 45 height 6
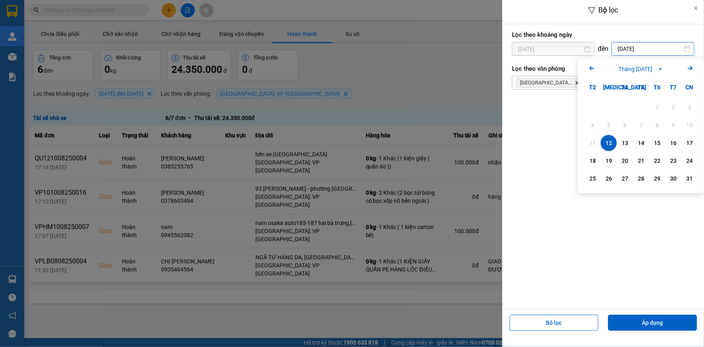
click at [642, 46] on input "[DATE]" at bounding box center [653, 48] width 82 height 13
click at [630, 142] on div "13" at bounding box center [624, 143] width 11 height 10
type input "[DATE]"
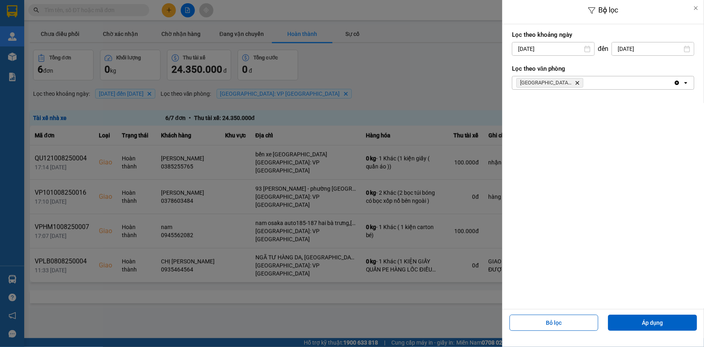
click at [562, 45] on input "[DATE]" at bounding box center [553, 48] width 82 height 13
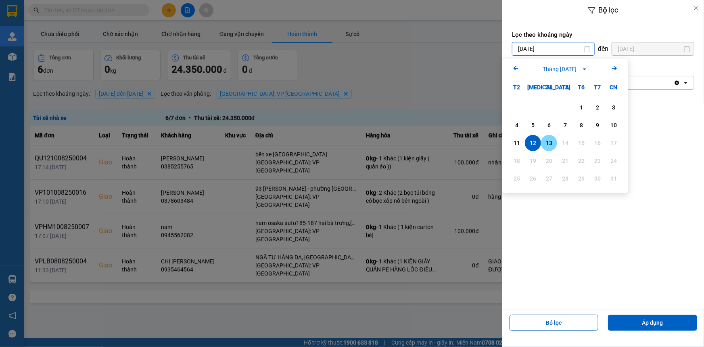
click at [549, 144] on div "13" at bounding box center [549, 143] width 11 height 10
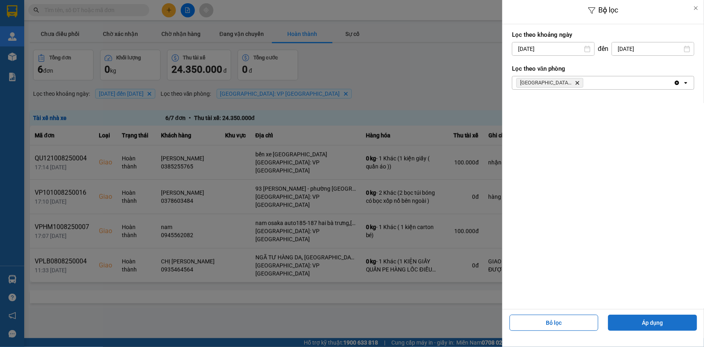
click at [630, 324] on button "Áp dụng" at bounding box center [652, 322] width 89 height 16
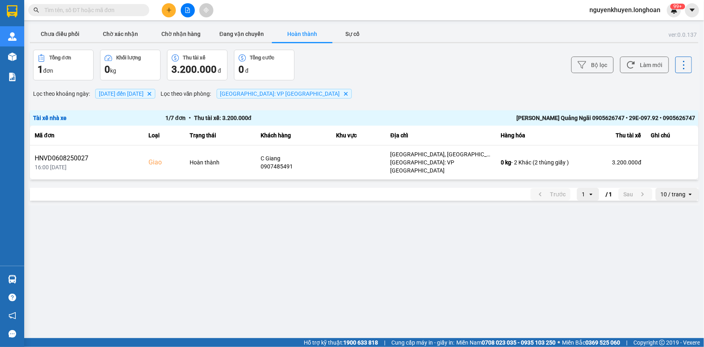
click at [144, 93] on span "[DATE] đến [DATE]" at bounding box center [121, 93] width 45 height 6
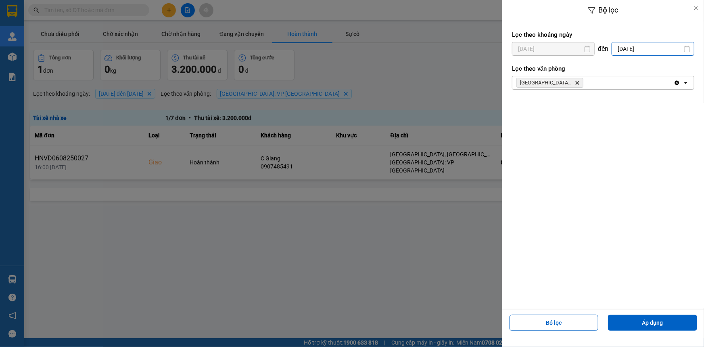
click at [650, 49] on input "[DATE]" at bounding box center [653, 48] width 82 height 13
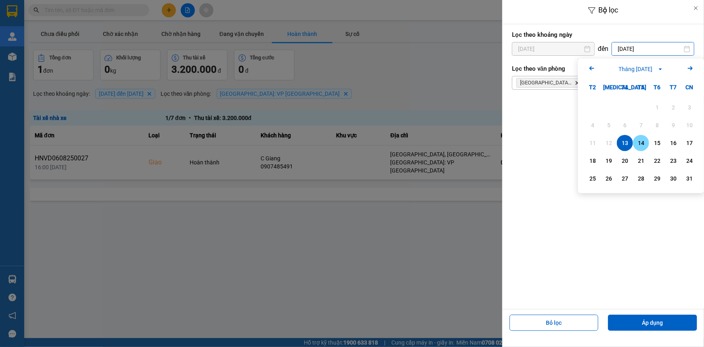
click at [642, 145] on div "14" at bounding box center [641, 143] width 11 height 10
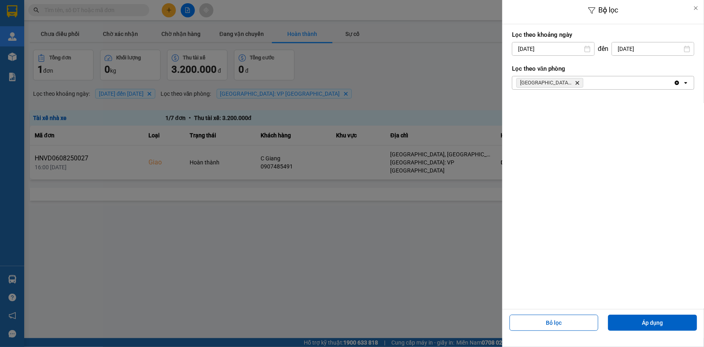
click at [561, 47] on input "[DATE]" at bounding box center [553, 48] width 82 height 13
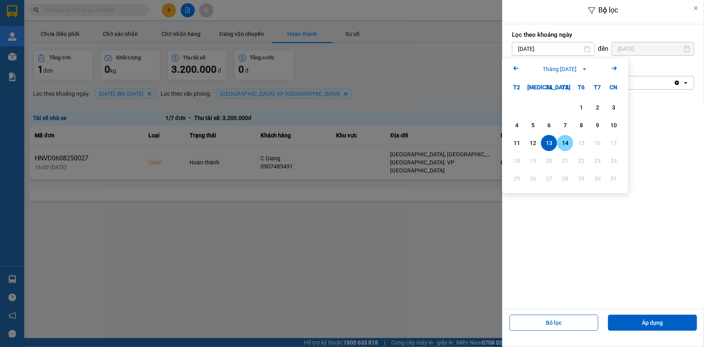
click at [563, 139] on div "14" at bounding box center [565, 143] width 11 height 10
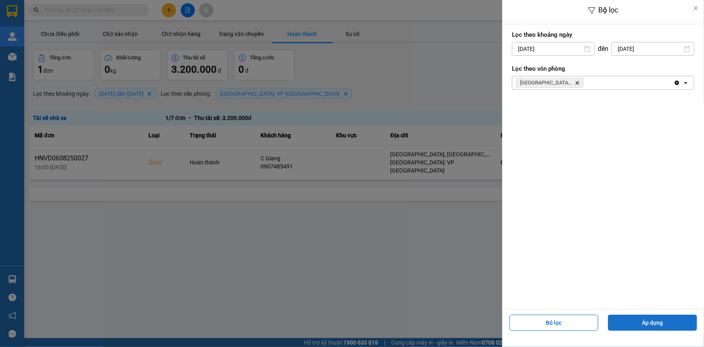
click at [645, 325] on button "Áp dụng" at bounding box center [652, 322] width 89 height 16
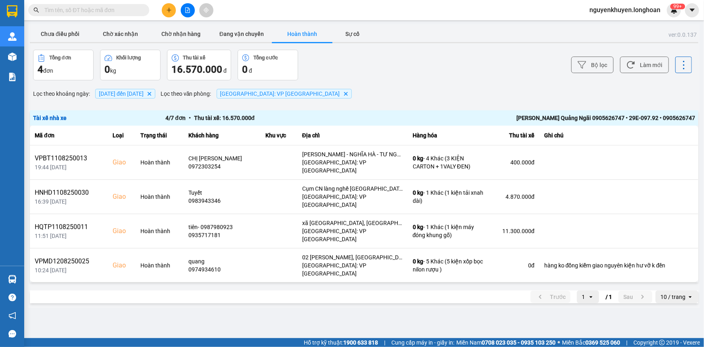
click at [144, 95] on span "[DATE] đến [DATE]" at bounding box center [121, 93] width 45 height 6
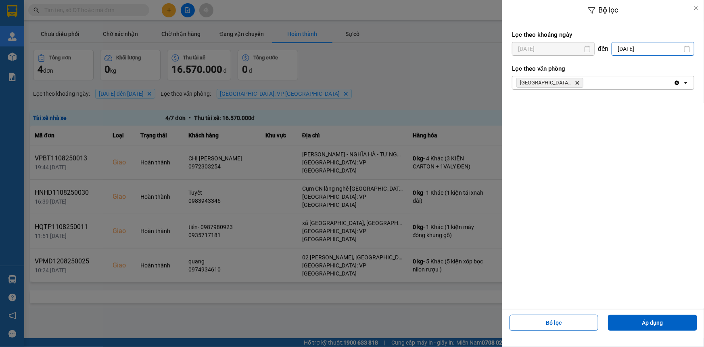
click at [642, 49] on input "[DATE]" at bounding box center [653, 48] width 82 height 13
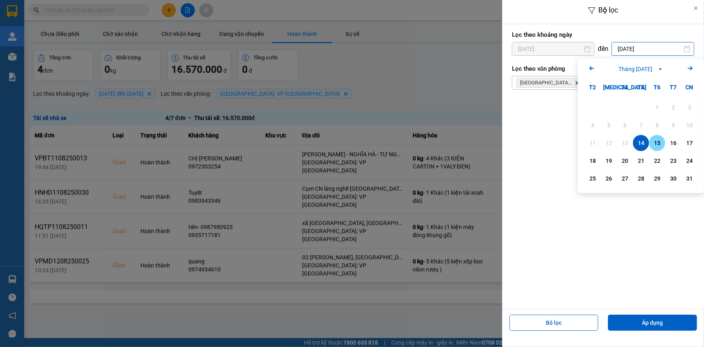
click at [656, 144] on div "15" at bounding box center [657, 143] width 11 height 10
type input "[DATE]"
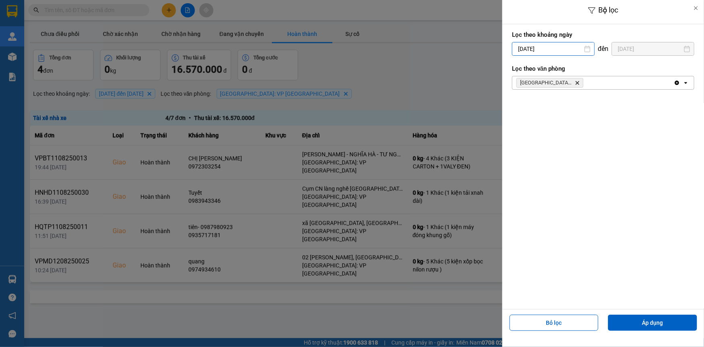
click at [544, 48] on input "[DATE]" at bounding box center [553, 48] width 82 height 13
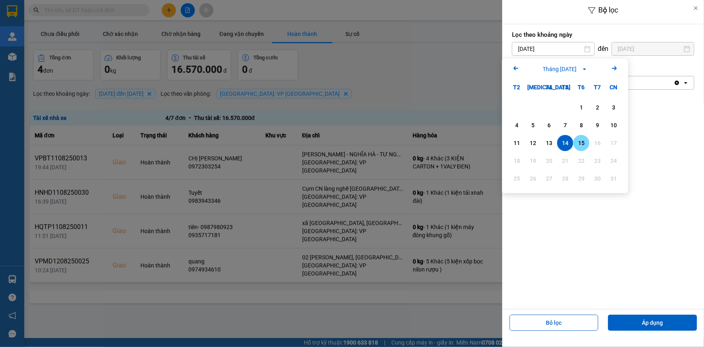
click at [580, 144] on div "15" at bounding box center [581, 143] width 11 height 10
type input "[DATE]"
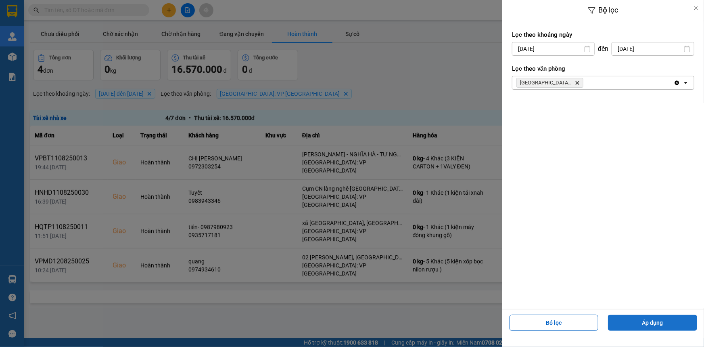
click at [650, 324] on button "Áp dụng" at bounding box center [652, 322] width 89 height 16
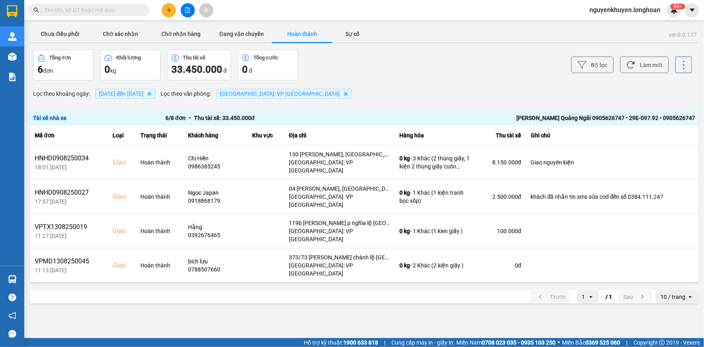
click at [129, 91] on span "[DATE] đến [DATE]" at bounding box center [121, 93] width 45 height 6
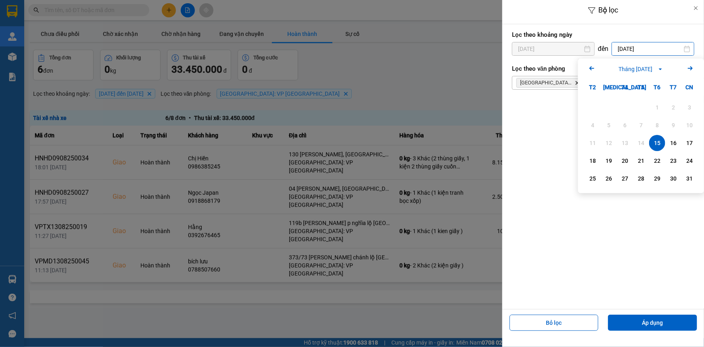
click at [635, 48] on input "[DATE]" at bounding box center [653, 48] width 82 height 13
drag, startPoint x: 673, startPoint y: 144, endPoint x: 605, endPoint y: 72, distance: 99.1
click at [672, 144] on div "16" at bounding box center [673, 143] width 11 height 10
type input "[DATE]"
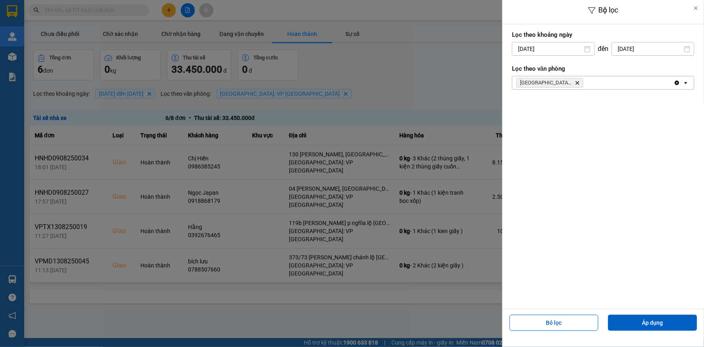
click at [551, 43] on div "Lọc theo khoảng [DATE] Press the down arrow key to interact with the calendar a…" at bounding box center [603, 43] width 182 height 30
click at [550, 50] on input "[DATE]" at bounding box center [553, 48] width 82 height 13
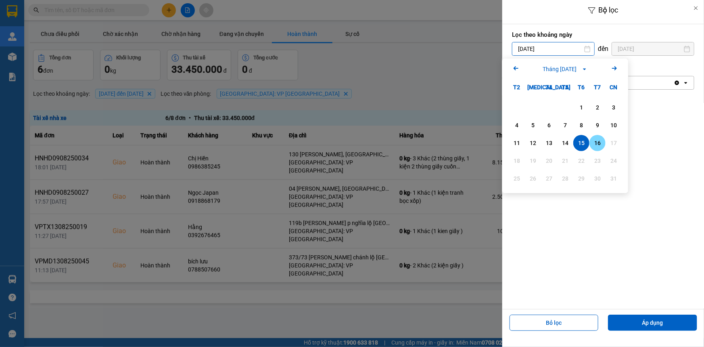
drag, startPoint x: 600, startPoint y: 142, endPoint x: 608, endPoint y: 176, distance: 34.4
click at [600, 143] on div "16" at bounding box center [597, 143] width 11 height 10
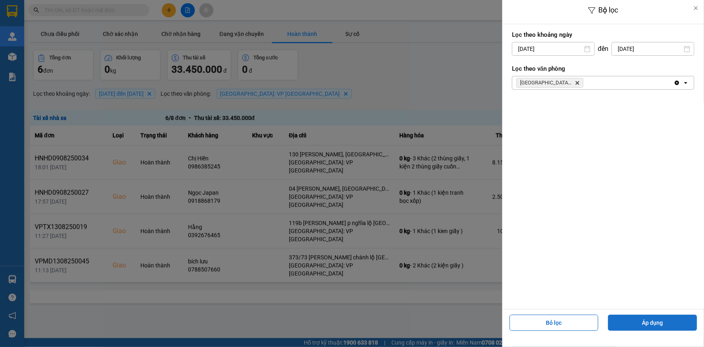
click at [638, 324] on button "Áp dụng" at bounding box center [652, 322] width 89 height 16
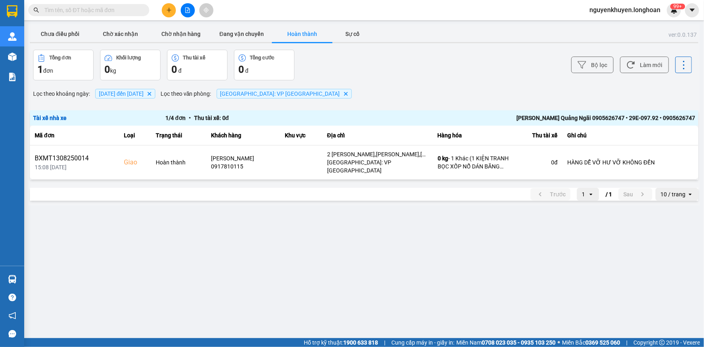
click at [144, 90] on span "[DATE] đến [DATE]" at bounding box center [121, 93] width 45 height 6
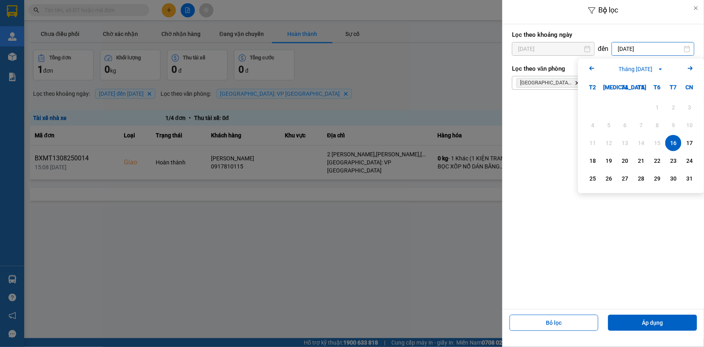
click at [659, 50] on input "[DATE]" at bounding box center [653, 48] width 82 height 13
click at [624, 160] on div "20" at bounding box center [624, 161] width 11 height 10
type input "[DATE]"
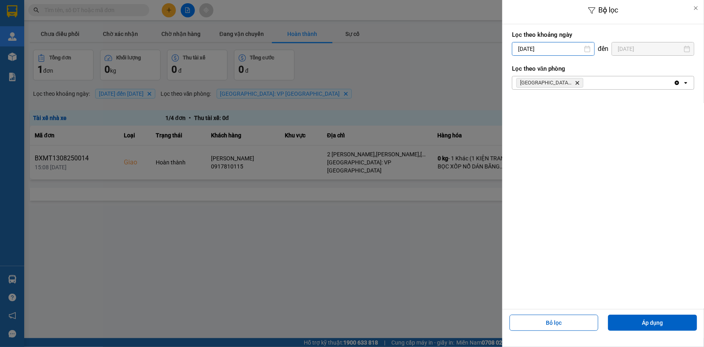
click at [564, 47] on input "[DATE]" at bounding box center [553, 48] width 82 height 13
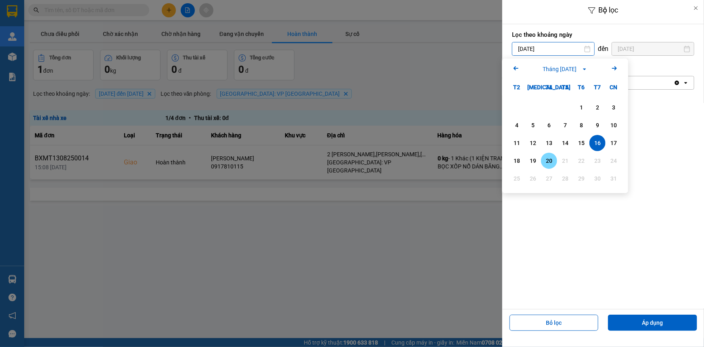
click at [549, 161] on div "20" at bounding box center [549, 161] width 11 height 10
type input "[DATE]"
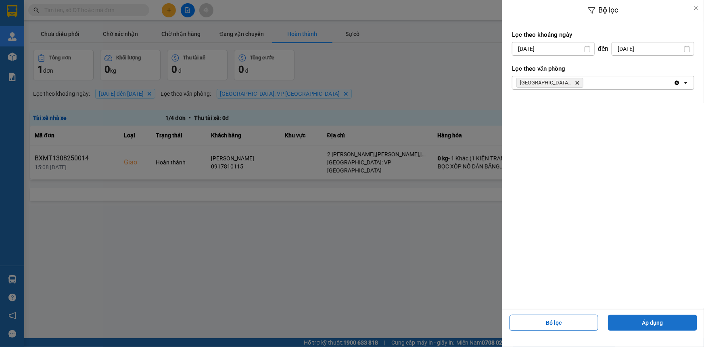
click at [638, 322] on button "Áp dụng" at bounding box center [652, 322] width 89 height 16
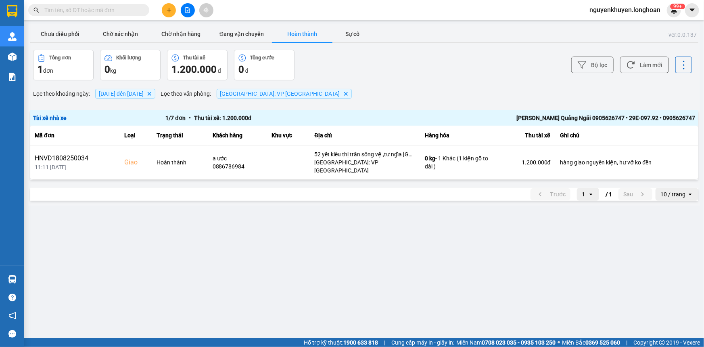
click at [155, 98] on span "[DATE] đến [DATE] [GEOGRAPHIC_DATA]" at bounding box center [125, 94] width 60 height 10
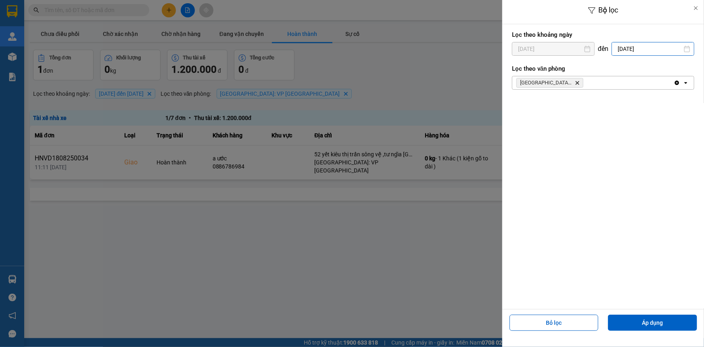
click at [627, 51] on input "[DATE]" at bounding box center [653, 48] width 82 height 13
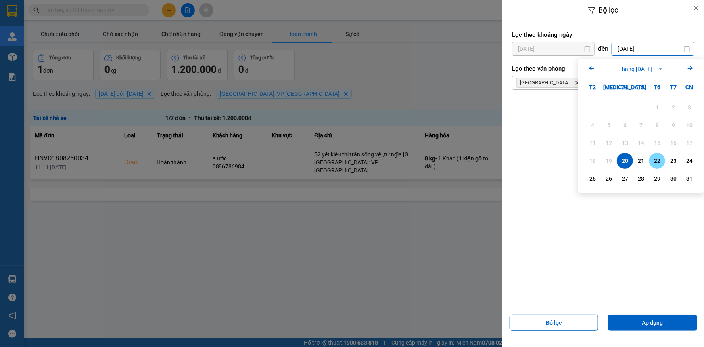
click at [660, 160] on div "22" at bounding box center [657, 161] width 11 height 10
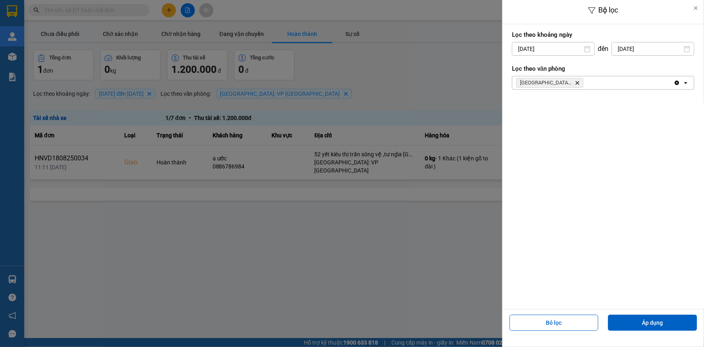
click at [556, 46] on input "[DATE]" at bounding box center [553, 48] width 82 height 13
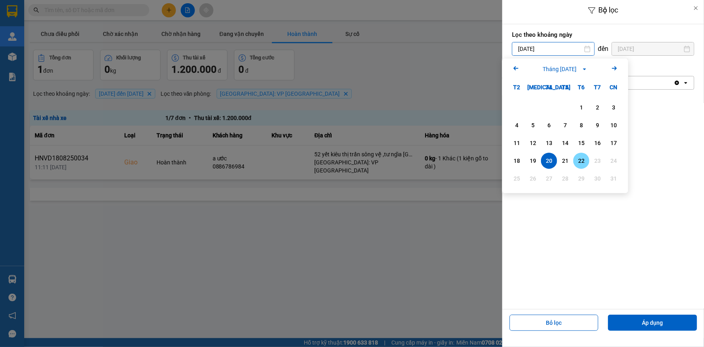
click at [579, 162] on div "22" at bounding box center [581, 161] width 11 height 10
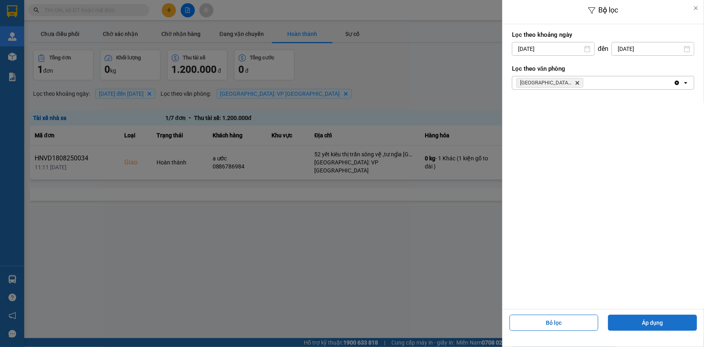
click at [635, 320] on button "Áp dụng" at bounding box center [652, 322] width 89 height 16
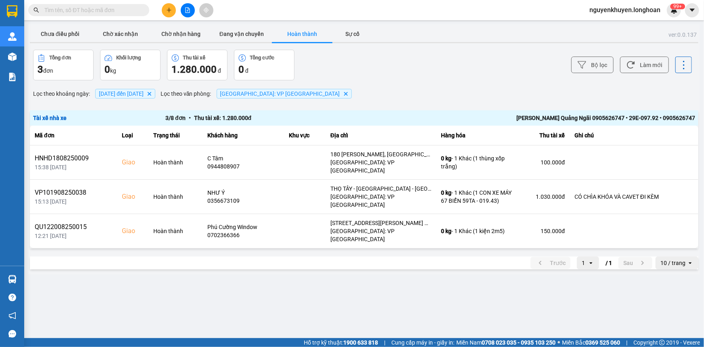
click at [144, 96] on span "[DATE] đến [DATE]" at bounding box center [121, 93] width 45 height 6
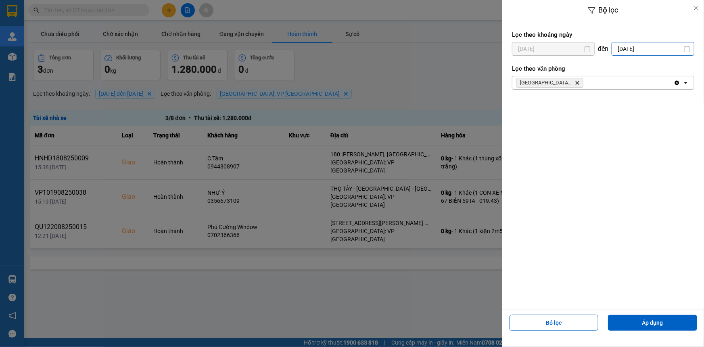
click at [638, 274] on div "Bộ lọc Lọc theo khoảng [DATE] Press the down arrow key to interact with the cal…" at bounding box center [364, 274] width 672 height 0
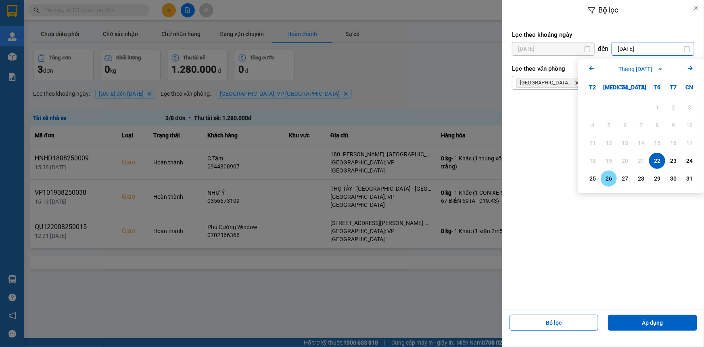
click at [607, 182] on div "26" at bounding box center [608, 179] width 11 height 10
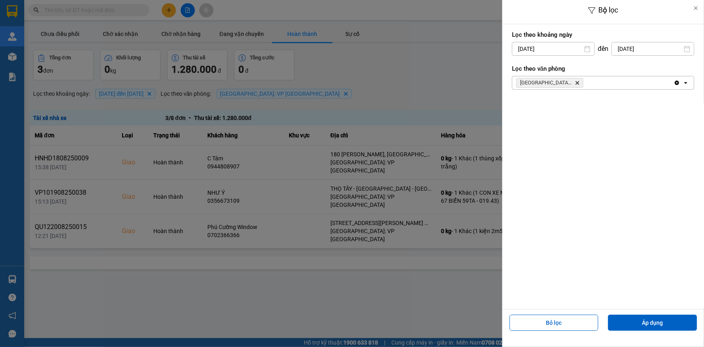
click at [558, 48] on input "[DATE]" at bounding box center [553, 48] width 82 height 13
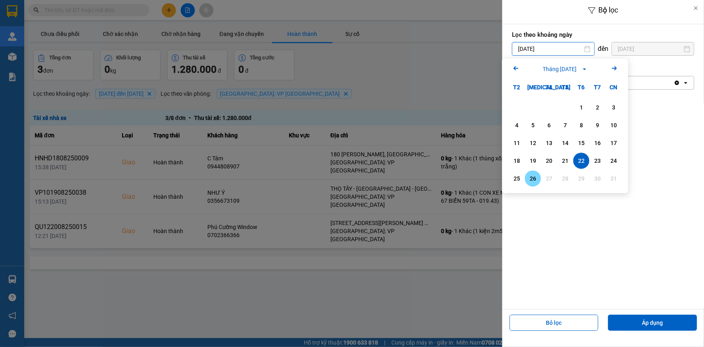
click at [533, 176] on div "26" at bounding box center [532, 179] width 11 height 10
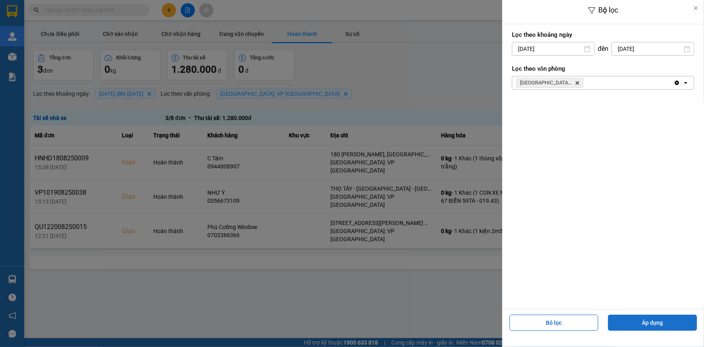
click at [643, 317] on button "Áp dụng" at bounding box center [652, 322] width 89 height 16
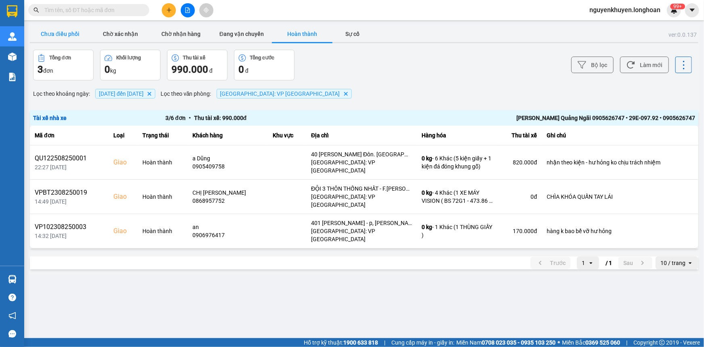
click at [49, 33] on button "Chưa điều phối" at bounding box center [60, 34] width 61 height 16
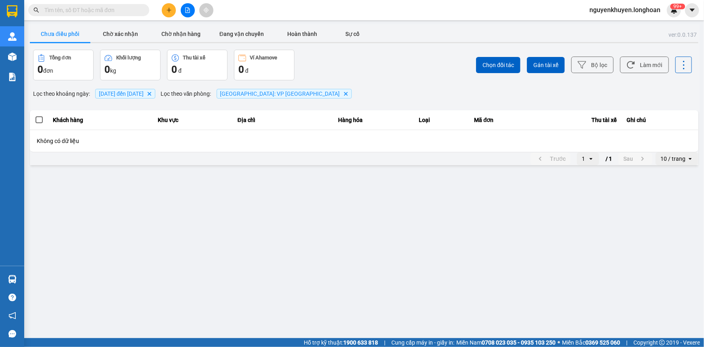
click at [144, 95] on span "[DATE] đến [DATE]" at bounding box center [121, 93] width 45 height 6
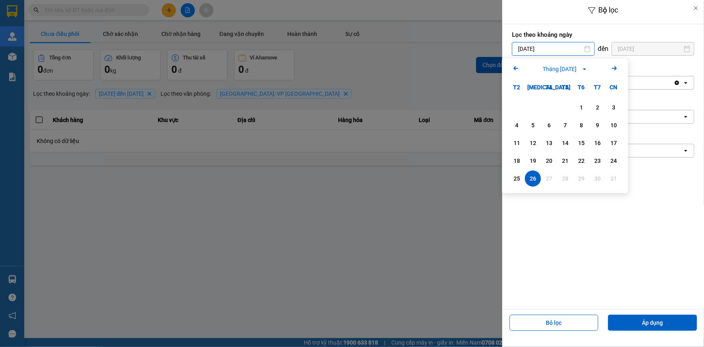
click at [579, 49] on input "[DATE]" at bounding box center [553, 48] width 82 height 13
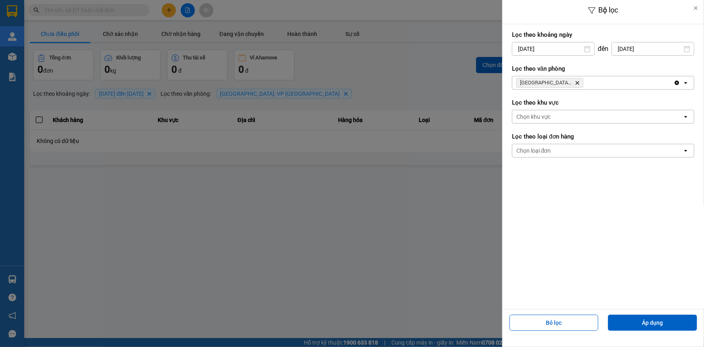
click at [526, 214] on div "Lọc theo khoảng [DATE] Press the down arrow key to interact with the calendar a…" at bounding box center [603, 166] width 202 height 284
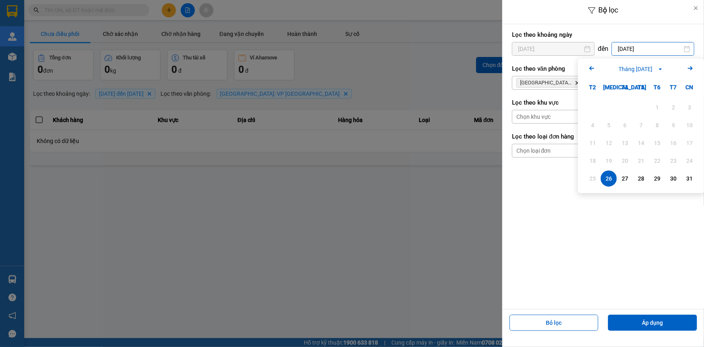
click at [641, 47] on input "[DATE]" at bounding box center [653, 48] width 82 height 13
click at [690, 68] on icon "Next month." at bounding box center [690, 68] width 5 height 4
click at [641, 128] on div "11" at bounding box center [641, 125] width 11 height 10
type input "[DATE]"
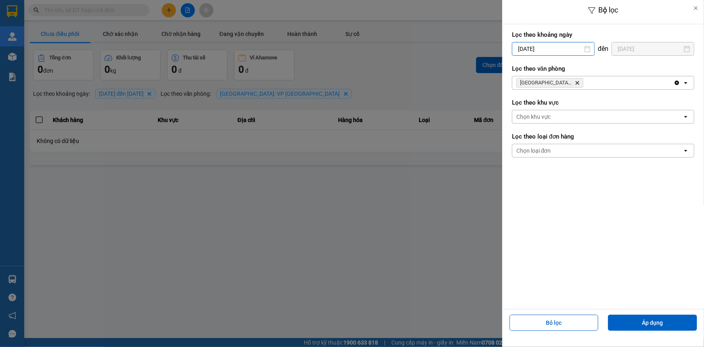
click at [533, 51] on input "[DATE]" at bounding box center [553, 48] width 82 height 13
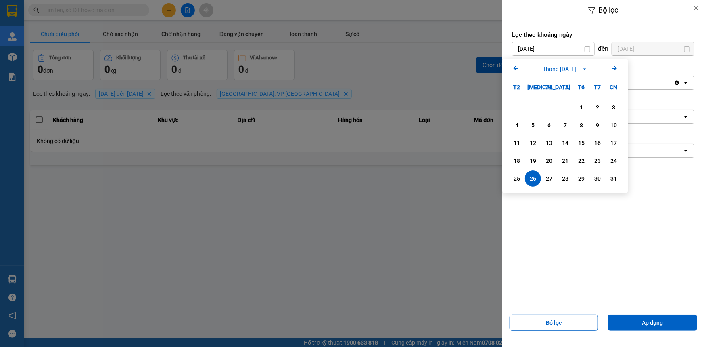
click at [615, 69] on icon "Next month." at bounding box center [614, 68] width 5 height 4
click at [517, 106] on div "1" at bounding box center [516, 107] width 11 height 10
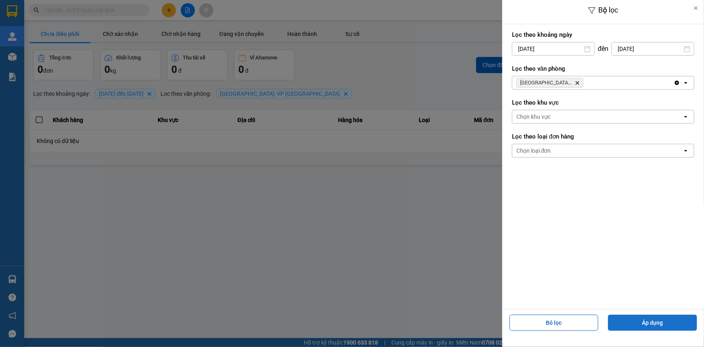
click at [658, 321] on button "Áp dụng" at bounding box center [652, 322] width 89 height 16
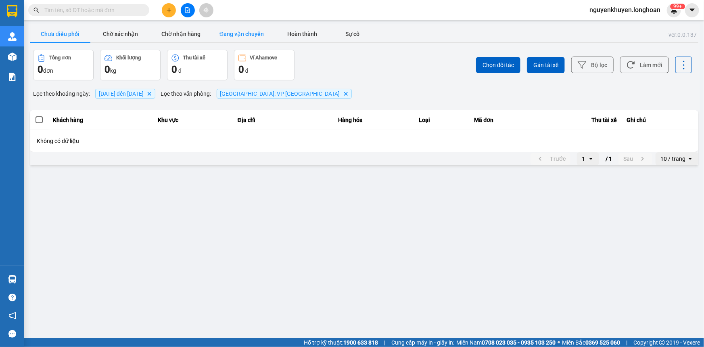
click at [247, 37] on button "Đang vận chuyển" at bounding box center [241, 34] width 61 height 16
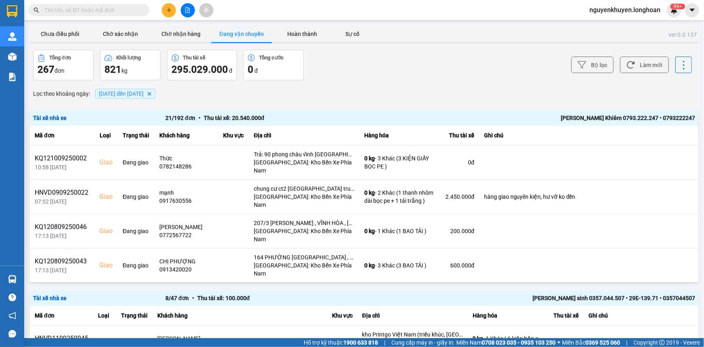
click at [136, 96] on span "[DATE] đến [DATE]" at bounding box center [121, 93] width 45 height 6
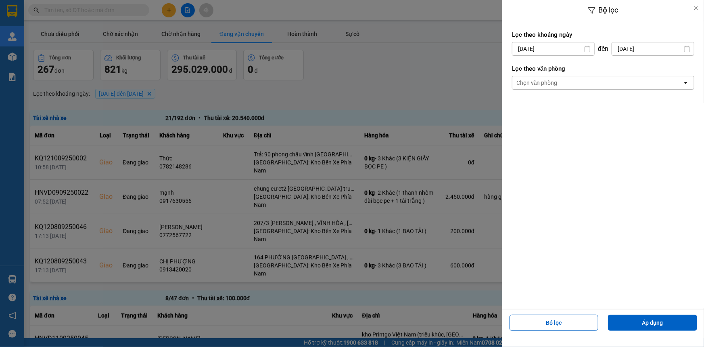
click at [565, 84] on div "Chọn văn phòng" at bounding box center [597, 82] width 170 height 13
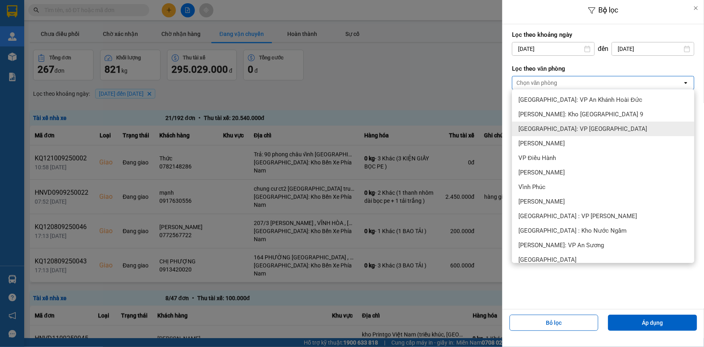
click at [569, 131] on span "[GEOGRAPHIC_DATA]: VP [GEOGRAPHIC_DATA]" at bounding box center [583, 129] width 129 height 8
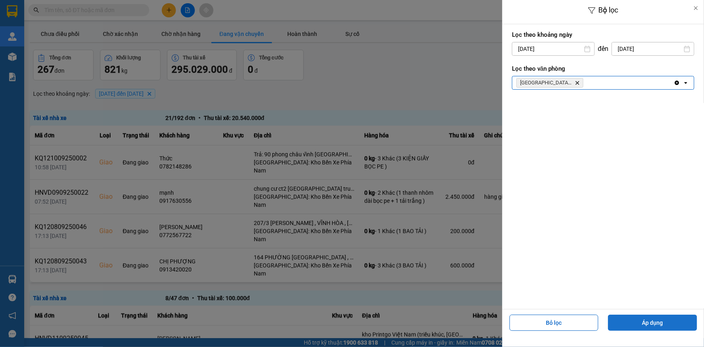
click at [647, 322] on button "Áp dụng" at bounding box center [652, 322] width 89 height 16
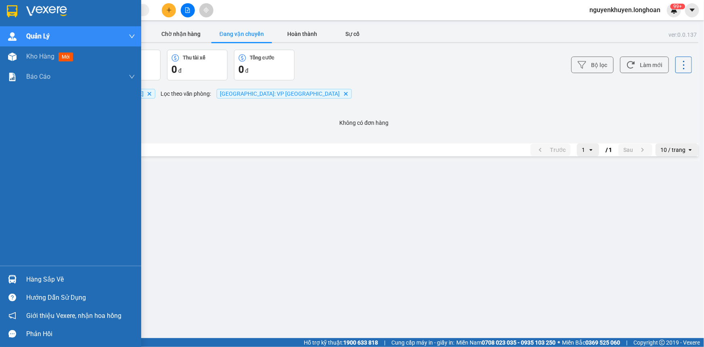
click at [63, 284] on div "Hàng sắp về" at bounding box center [80, 279] width 109 height 12
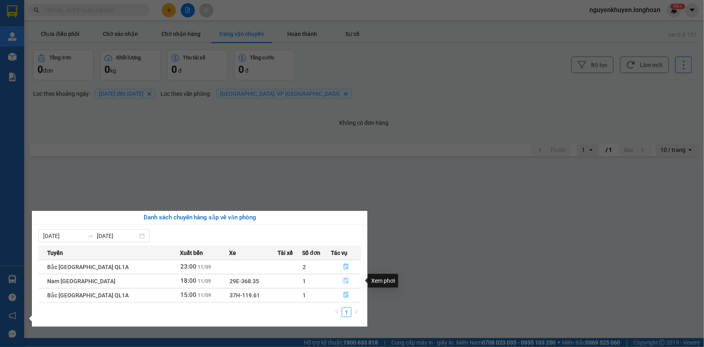
click at [344, 280] on icon "file-done" at bounding box center [346, 281] width 6 height 6
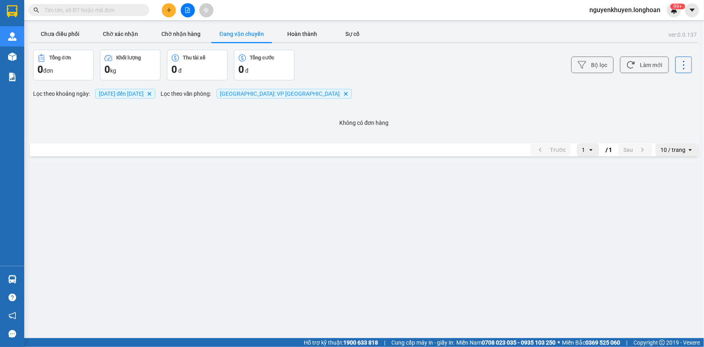
click at [38, 277] on main "ver: 0.0.137 Chưa điều phối Chờ xác nhận Chờ nhận hàng Đang vận chuyển Hoàn thà…" at bounding box center [352, 169] width 704 height 338
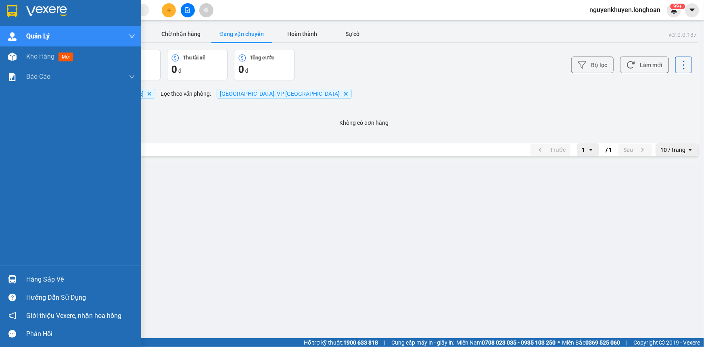
click at [40, 278] on div "Hàng sắp về" at bounding box center [80, 279] width 109 height 12
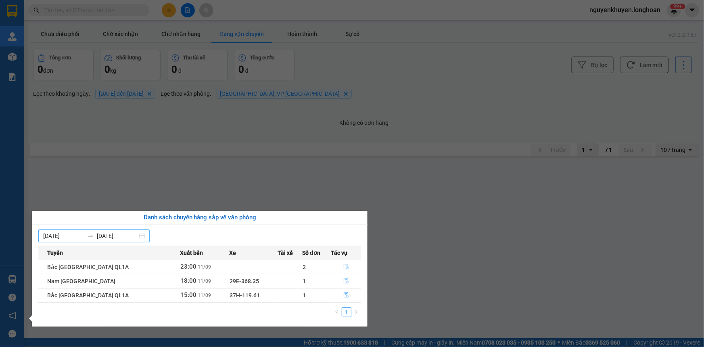
click at [138, 238] on input "[DATE]" at bounding box center [117, 235] width 41 height 9
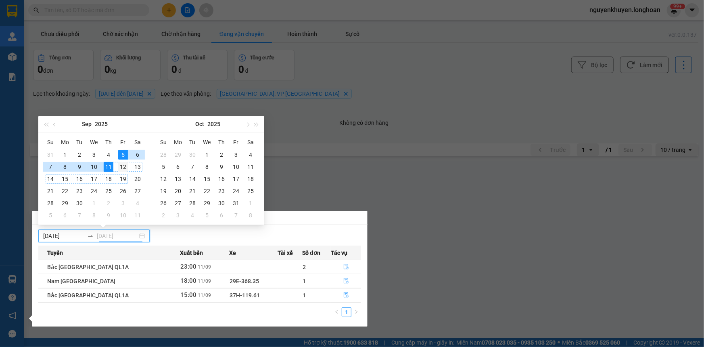
type input "[DATE]"
click at [123, 165] on div "12" at bounding box center [123, 167] width 10 height 10
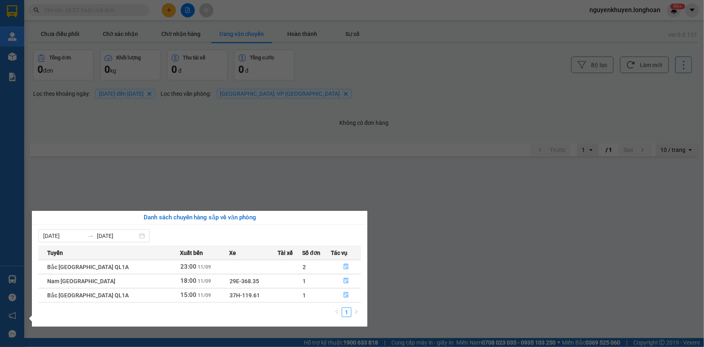
click at [442, 198] on section "Kết quả tìm kiếm ( 1 ) Bộ lọc Mã ĐH Trạng thái Món hàng Thu hộ Tổng cước Chưa c…" at bounding box center [352, 173] width 704 height 347
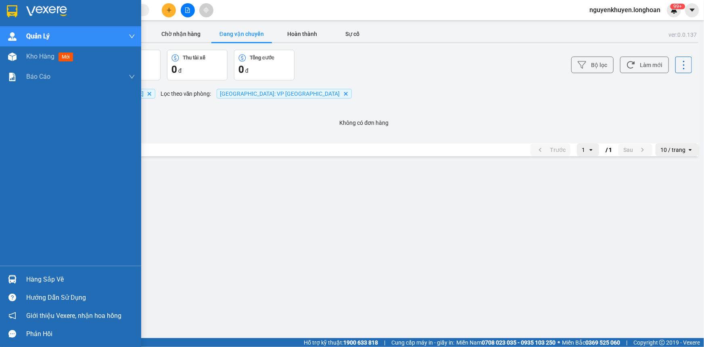
click at [35, 278] on div "Hàng sắp về" at bounding box center [80, 279] width 109 height 12
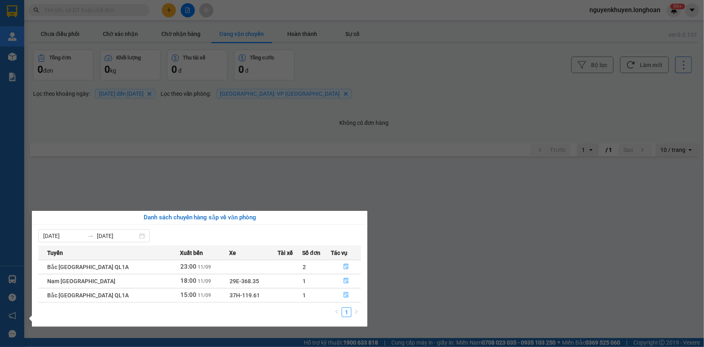
click at [476, 201] on section "Kết quả tìm kiếm ( 1 ) Bộ lọc Mã ĐH Trạng thái Món hàng Thu hộ Tổng cước Chưa c…" at bounding box center [352, 173] width 704 height 347
